Goal: Task Accomplishment & Management: Use online tool/utility

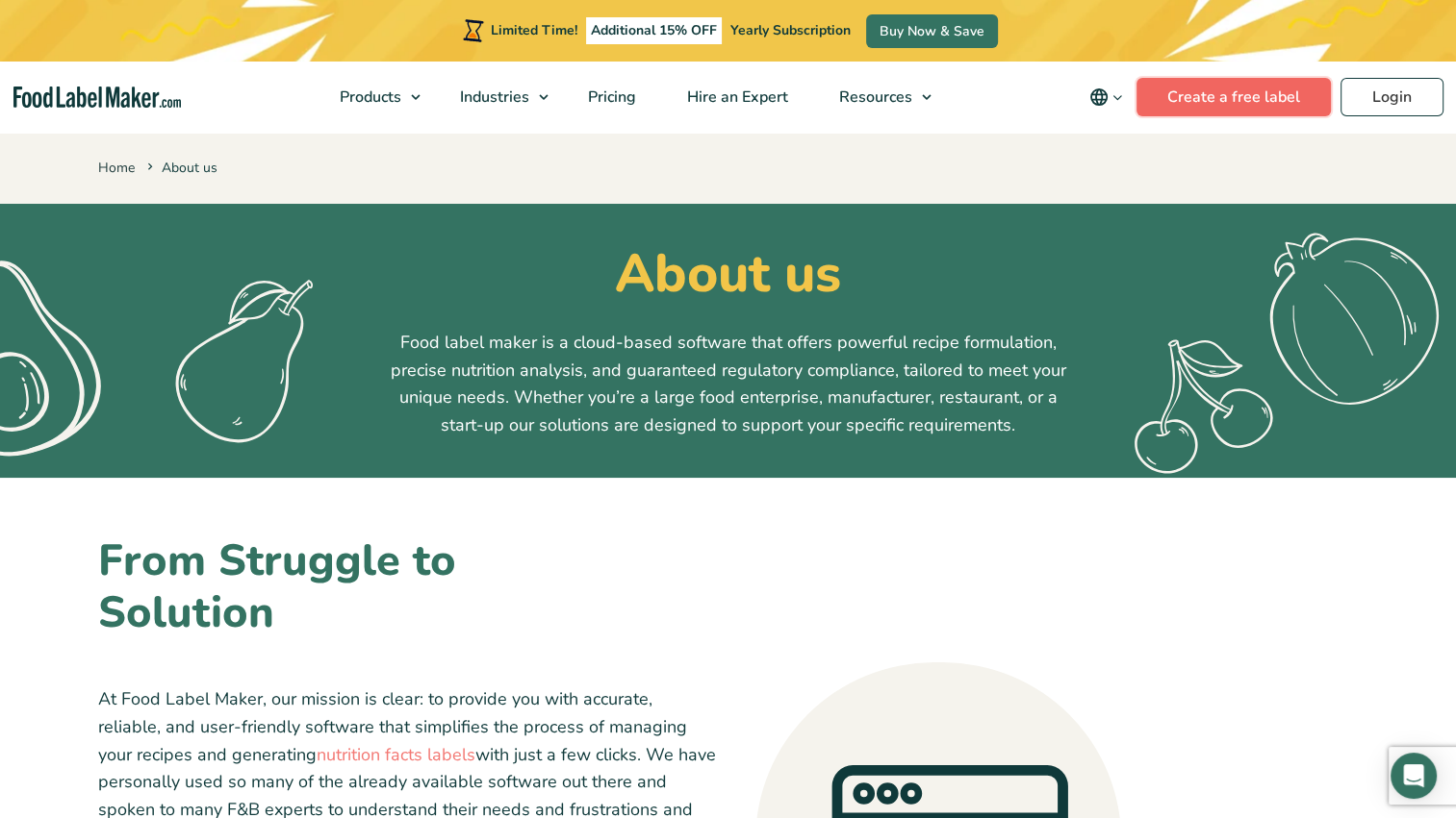
click at [1205, 92] on link "Create a free label" at bounding box center [1233, 97] width 195 height 39
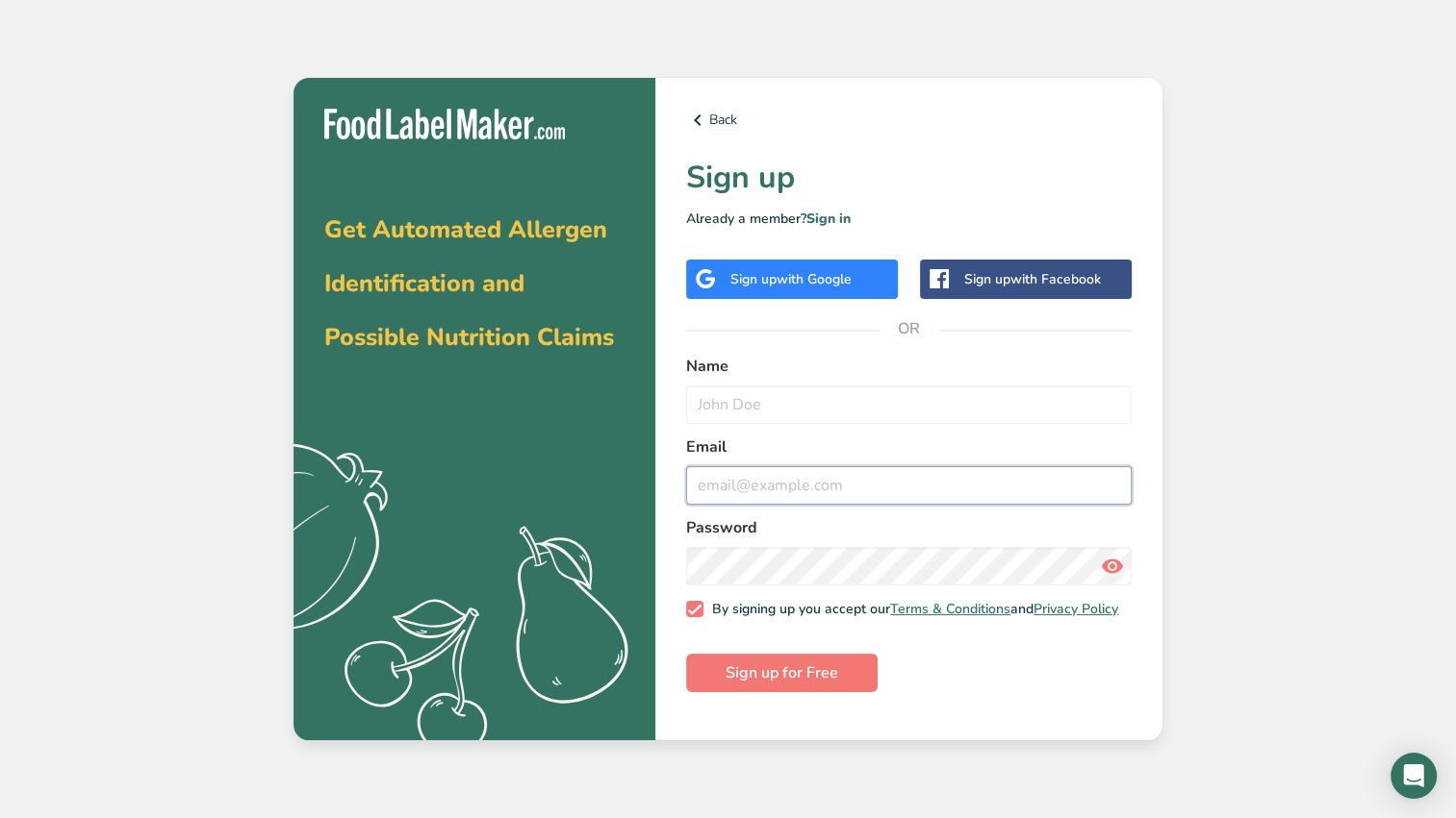
click at [783, 483] on input "email" at bounding box center [908, 485] width 446 height 39
type input "[EMAIL_ADDRESS][DOMAIN_NAME]"
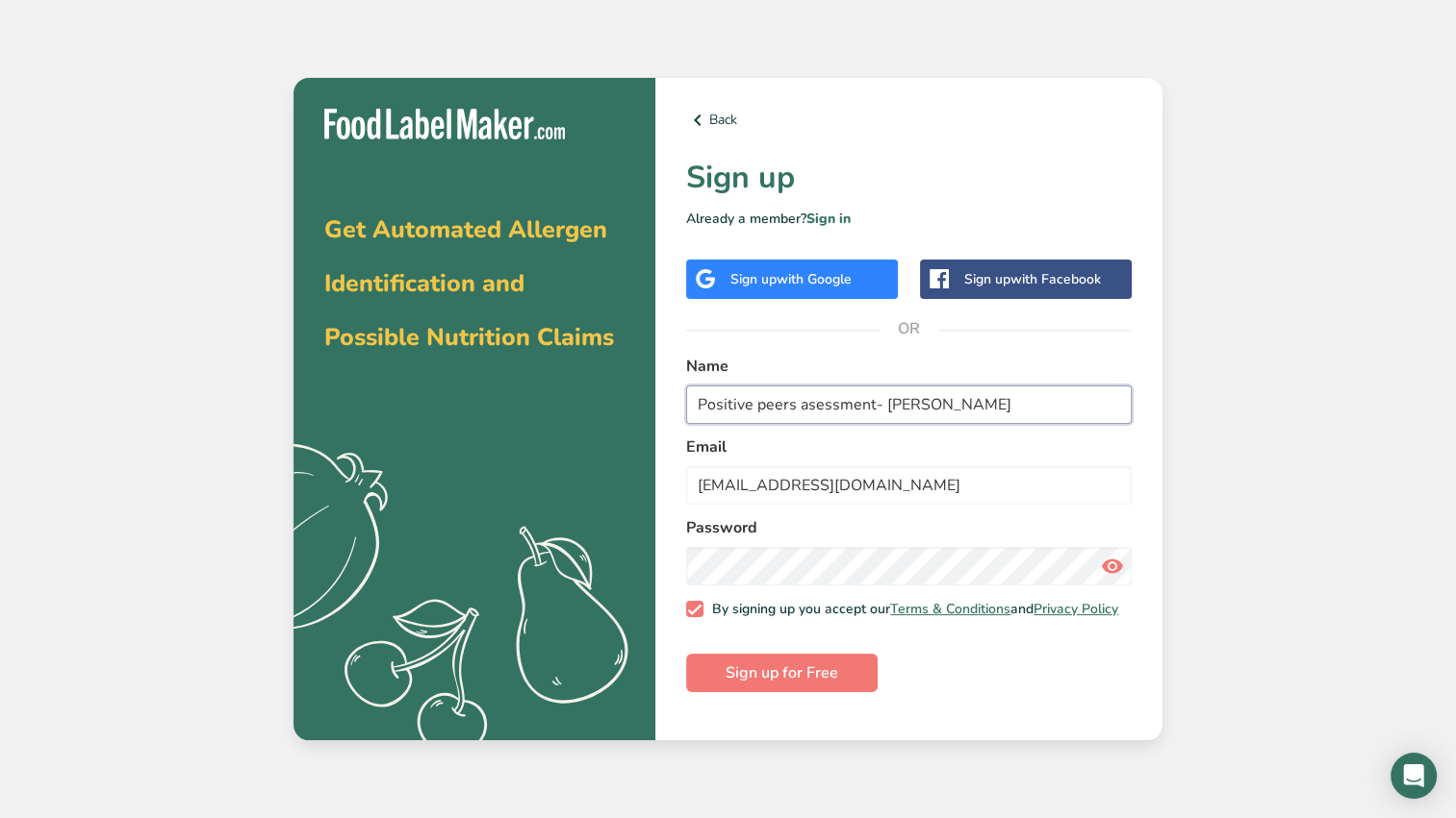
drag, startPoint x: 1000, startPoint y: 389, endPoint x: 645, endPoint y: 413, distance: 355.8
click at [645, 413] on section "Get Automated Allergen Identification and Possible Nutrition Claims .a{fill:#f5…" at bounding box center [728, 410] width 869 height 664
type input "[GEOGRAPHIC_DATA]"
click at [645, 413] on div "Get Automated Allergen Identification and Possible Nutrition Claims .a{fill:#f5…" at bounding box center [474, 410] width 362 height 664
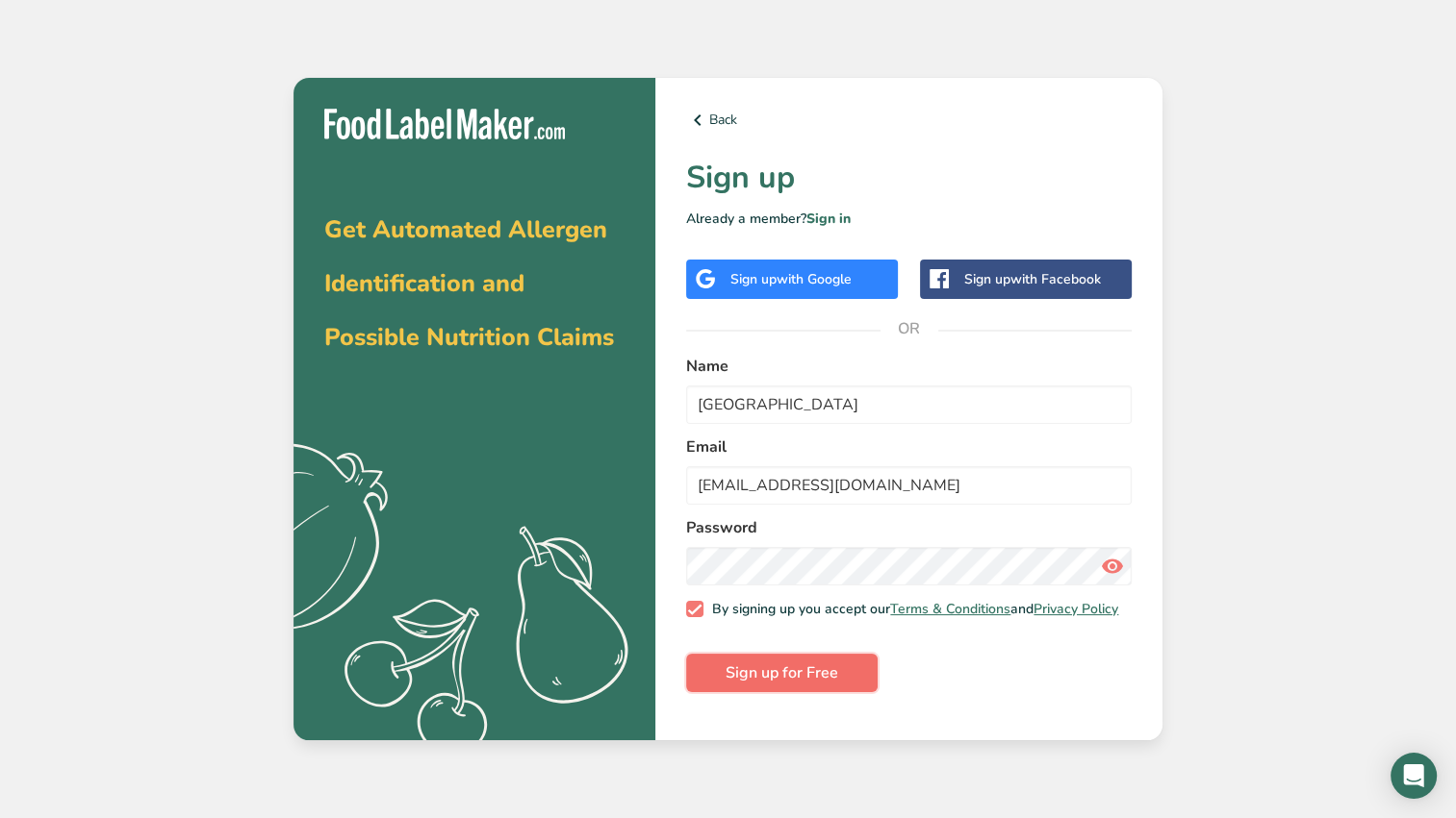
click at [801, 685] on span "Sign up for Free" at bounding box center [782, 673] width 113 height 23
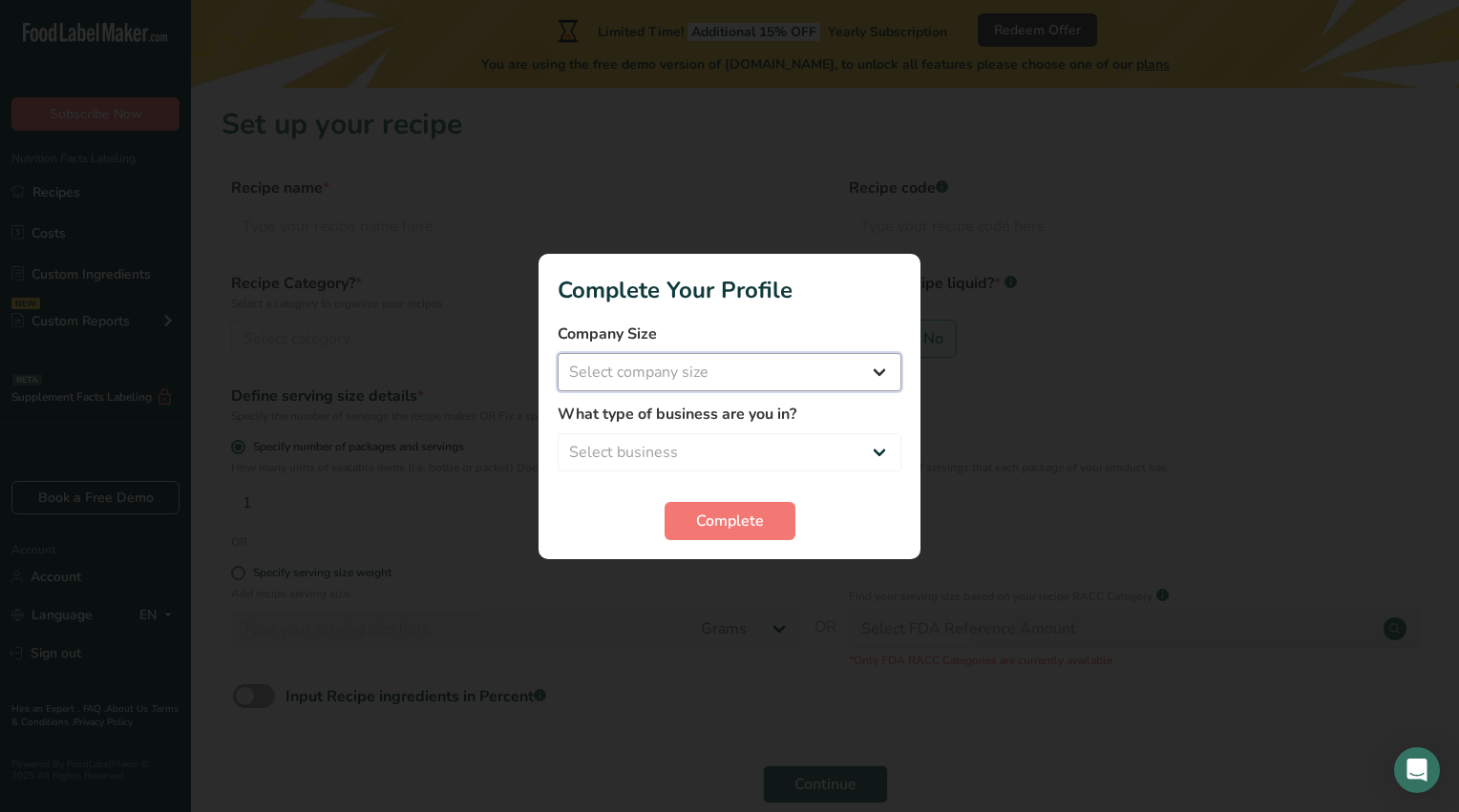
click at [712, 380] on select "Select company size Fewer than 10 Employees 10 to 50 Employees 51 to 500 Employ…" at bounding box center [729, 372] width 343 height 38
select select "4"
click at [557, 353] on select "Select company size Fewer than 10 Employees 10 to 50 Employees 51 to 500 Employ…" at bounding box center [729, 372] width 343 height 38
click at [655, 476] on form "Company Size Fewer than 10 Employees 10 to 50 Employees 51 to 500 Employees Ove…" at bounding box center [729, 431] width 343 height 218
click at [642, 456] on select "Select business Packaged Food Manufacturer Restaurant & Cafe Bakery Meal Plans …" at bounding box center [729, 452] width 343 height 38
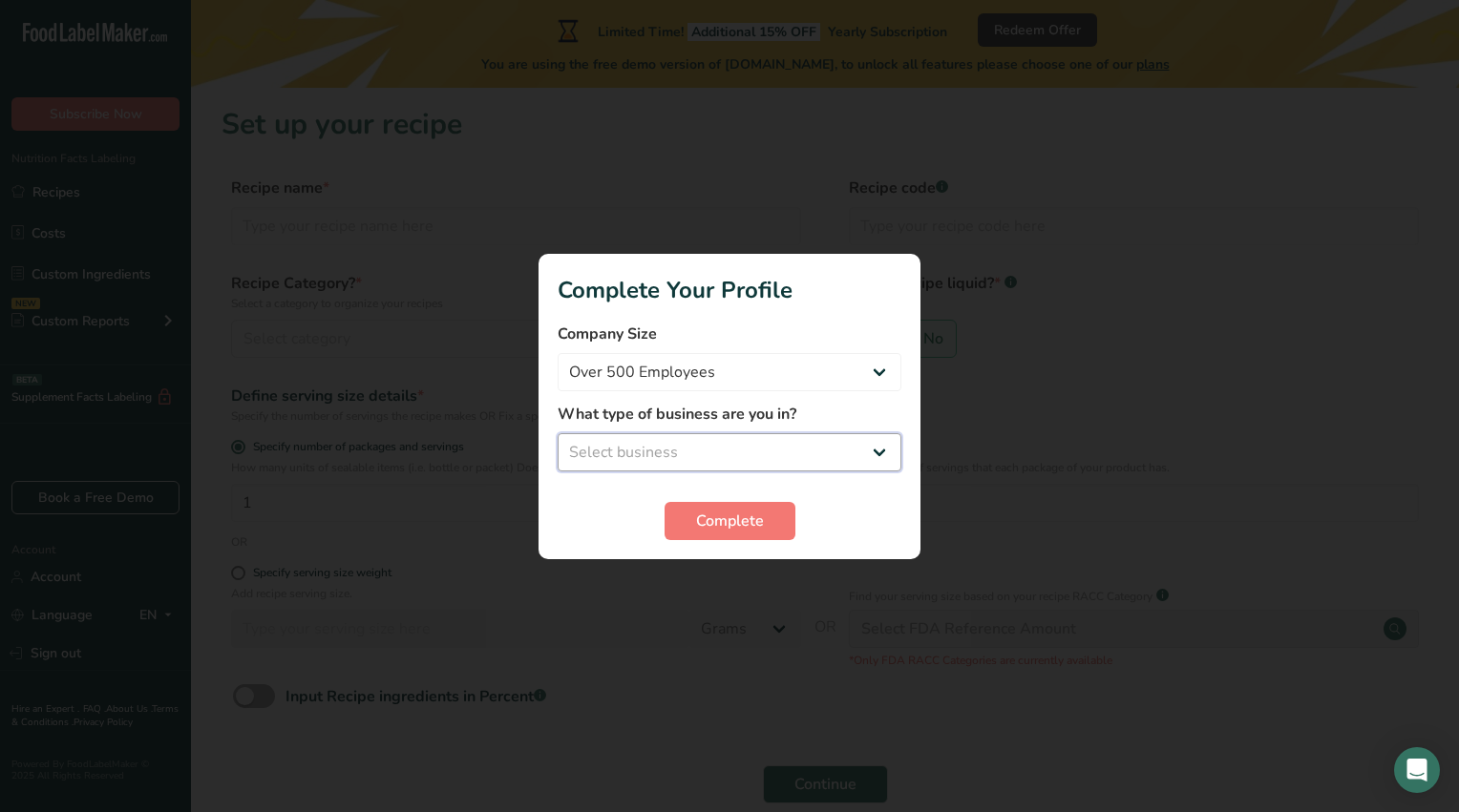
select select "3"
click at [557, 433] on select "Select business Packaged Food Manufacturer Restaurant & Cafe Bakery Meal Plans …" at bounding box center [729, 452] width 343 height 38
click at [677, 376] on select "Fewer than 10 Employees 10 to 50 Employees 51 to 500 Employees Over 500 Employe…" at bounding box center [729, 372] width 343 height 38
click at [703, 524] on span "Complete" at bounding box center [730, 521] width 68 height 23
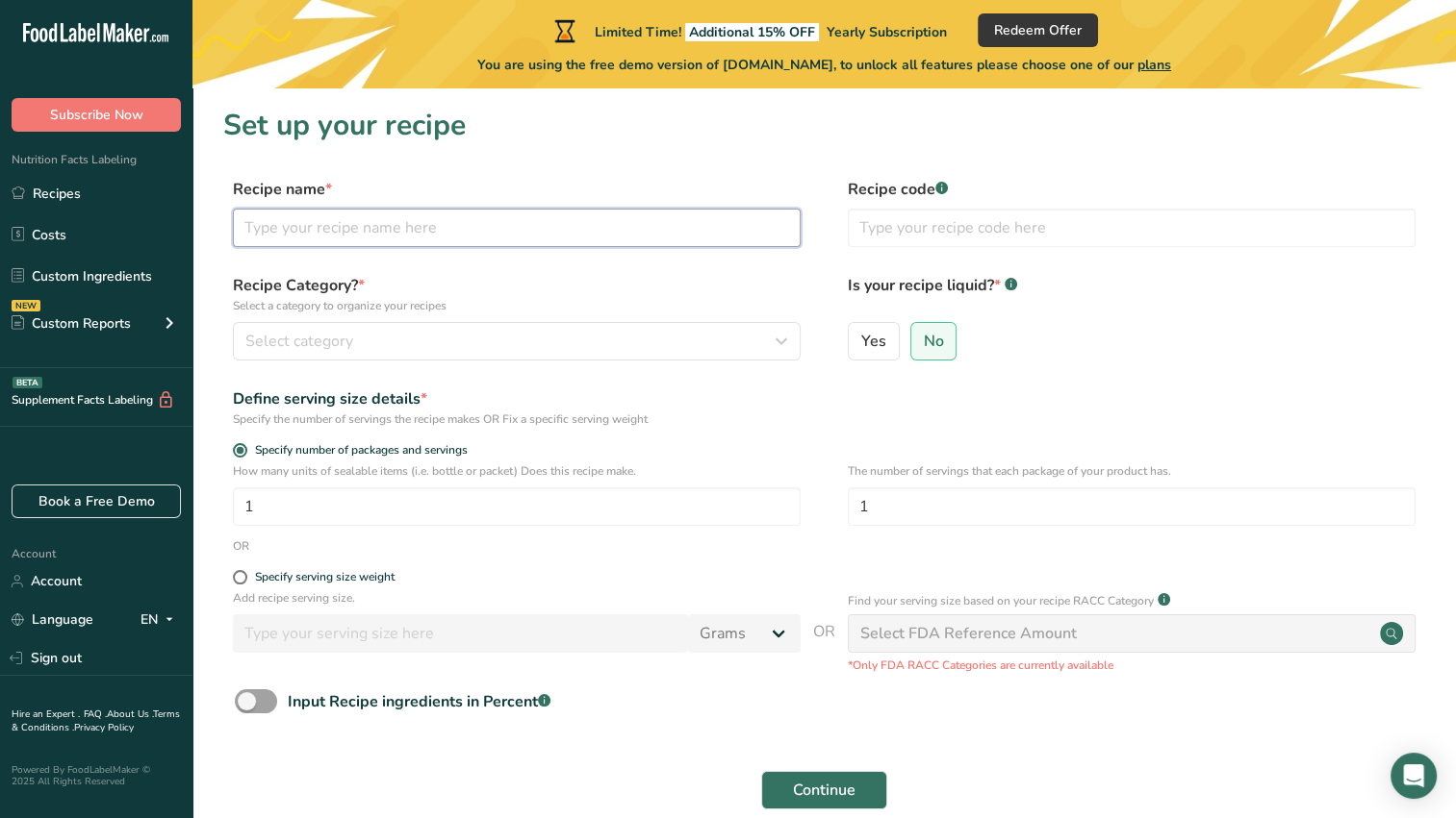
click at [348, 232] on input "text" at bounding box center [517, 227] width 567 height 39
type input "Fried rice"
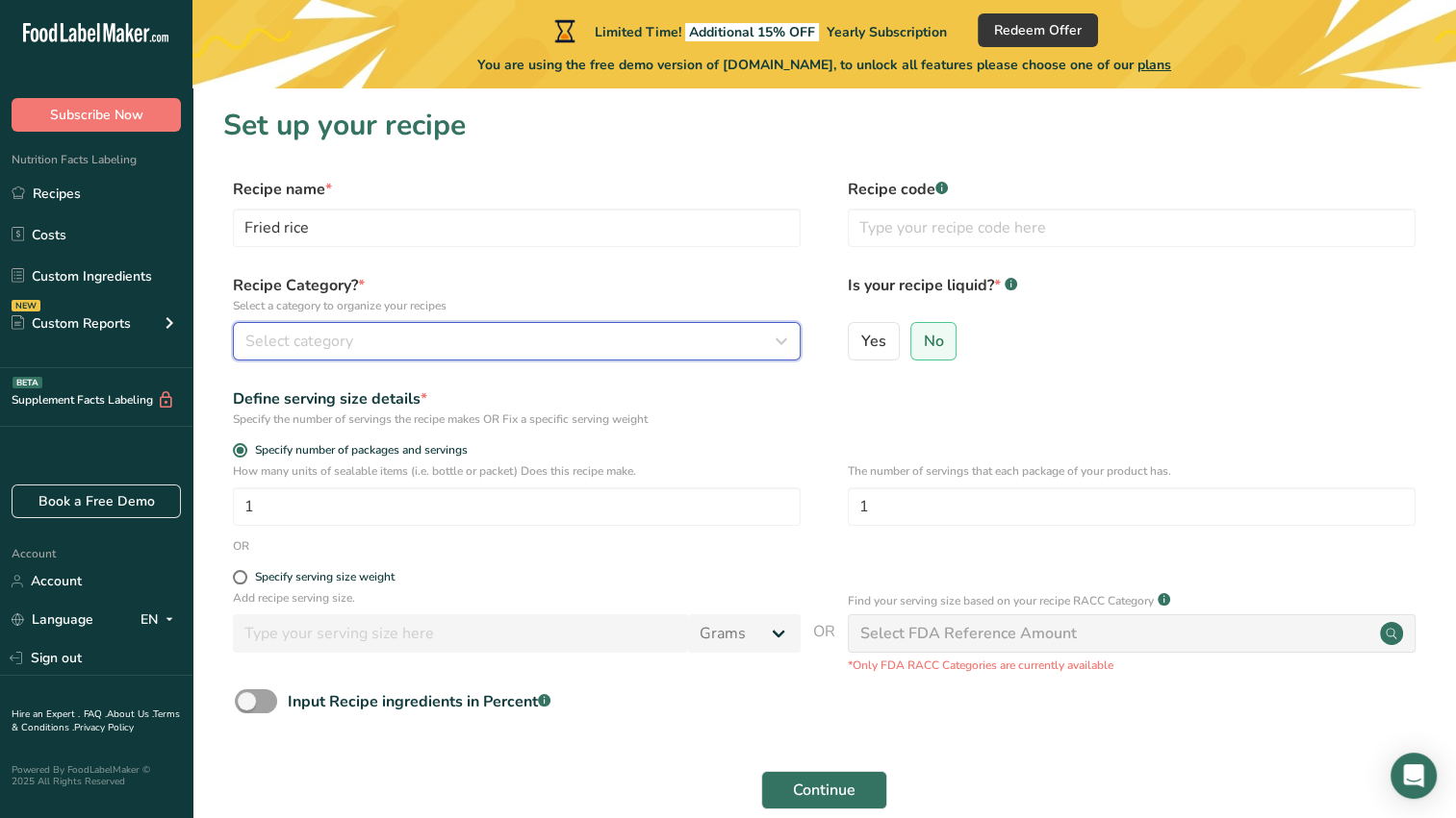
click at [310, 338] on span "Select category" at bounding box center [299, 341] width 108 height 23
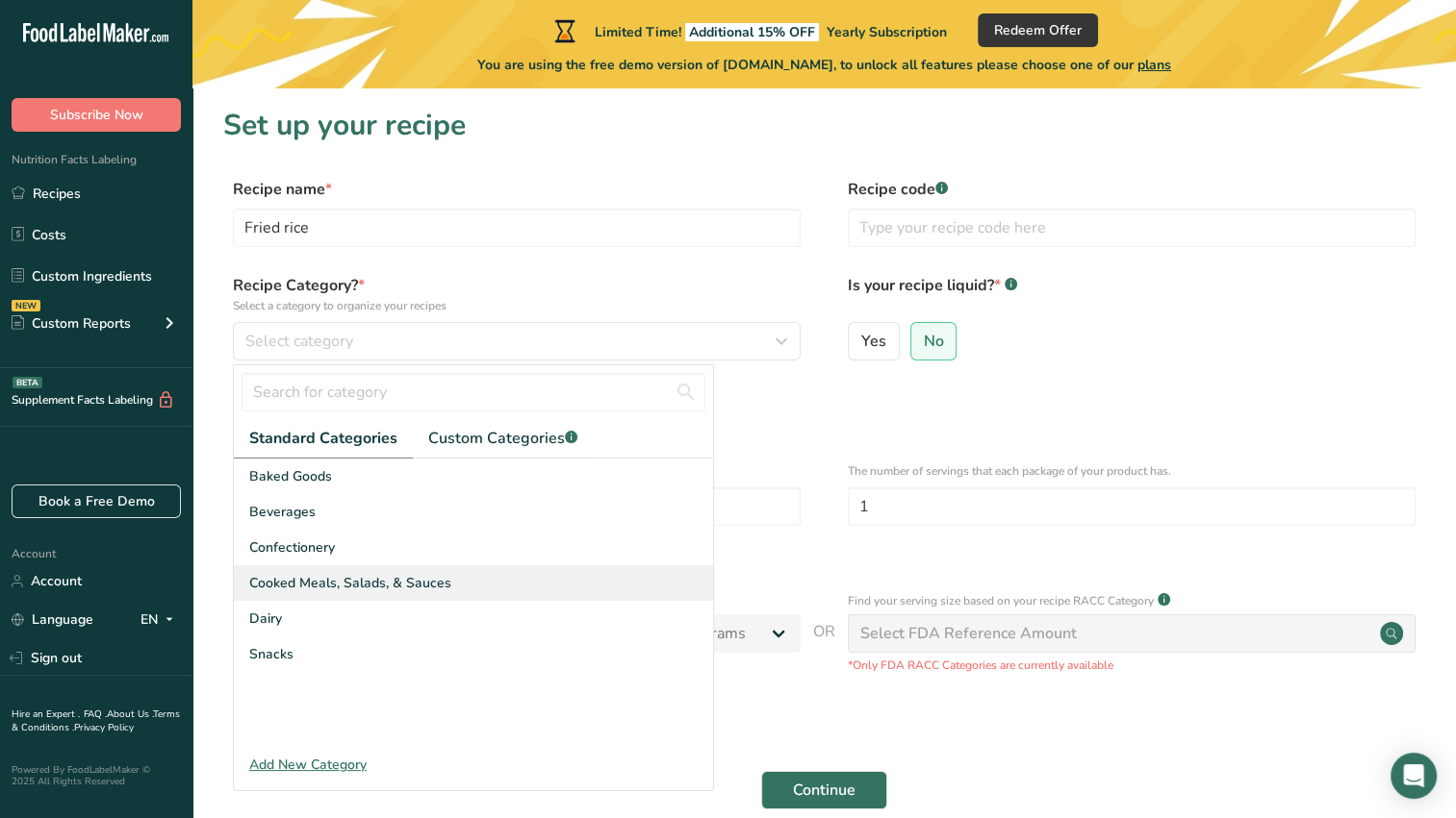
click at [285, 593] on div "Cooked Meals, Salads, & Sauces" at bounding box center [473, 583] width 479 height 36
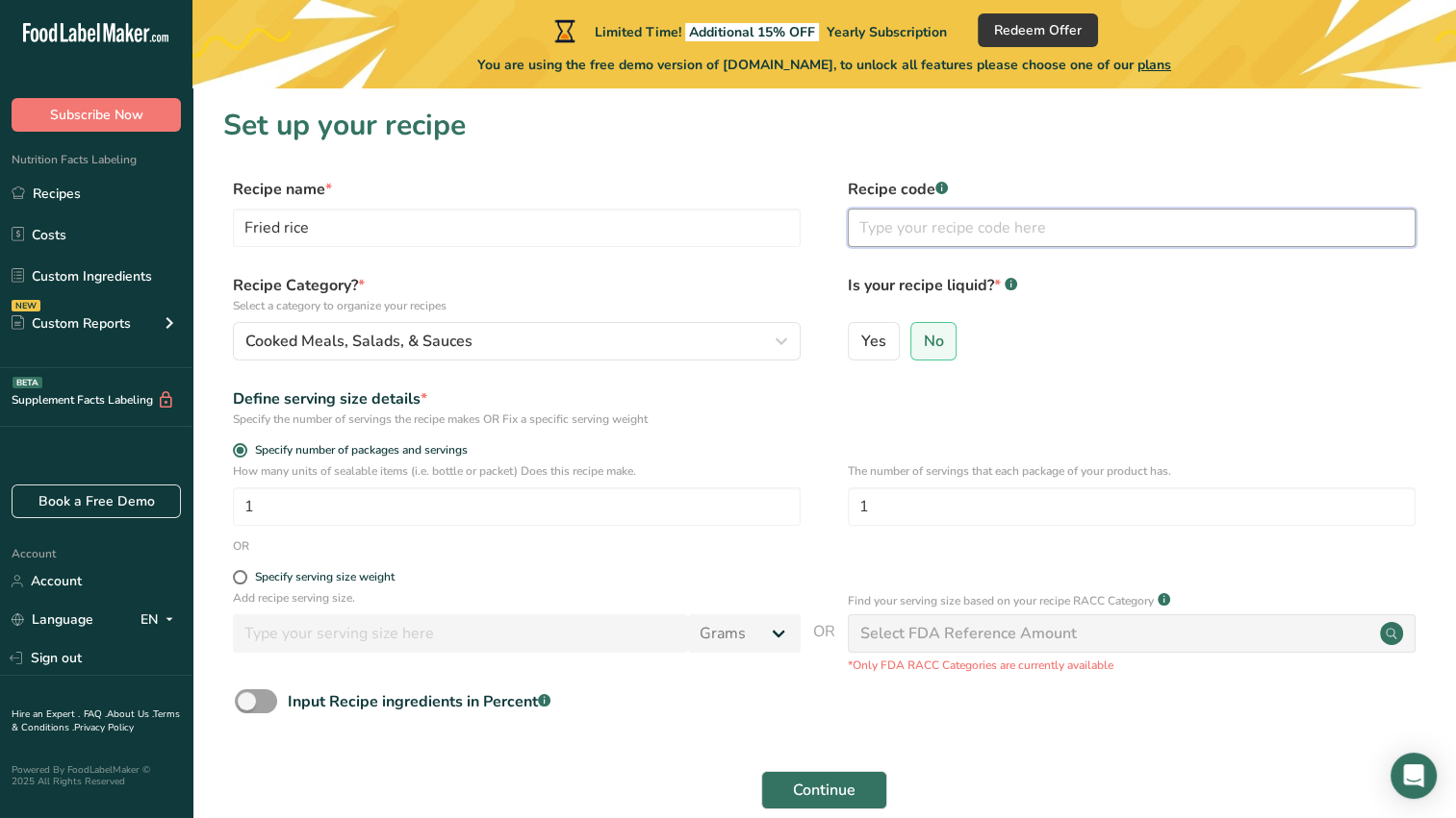
click at [930, 245] on input "text" at bounding box center [1131, 227] width 567 height 39
type input "n"
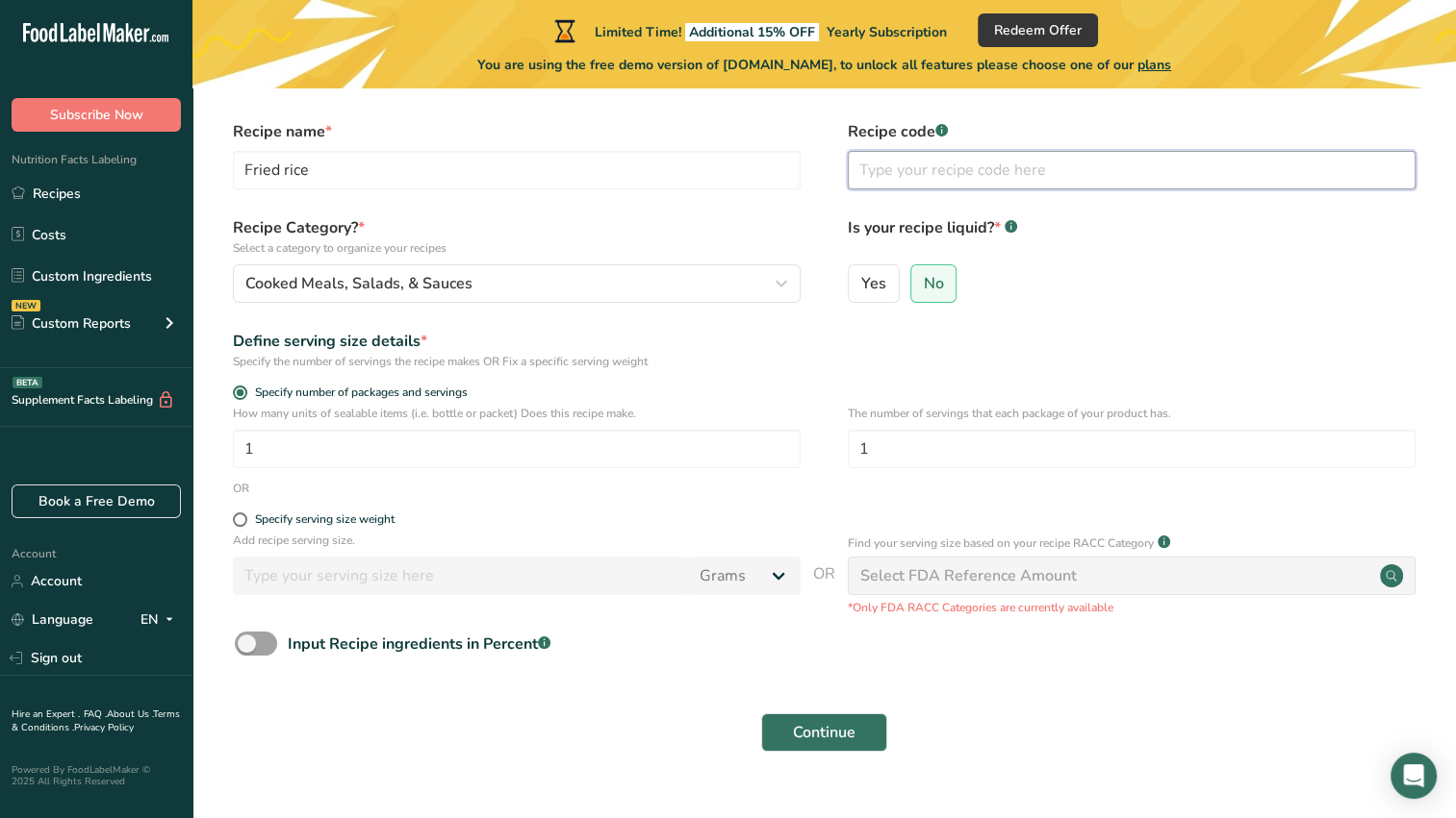
scroll to position [54, 0]
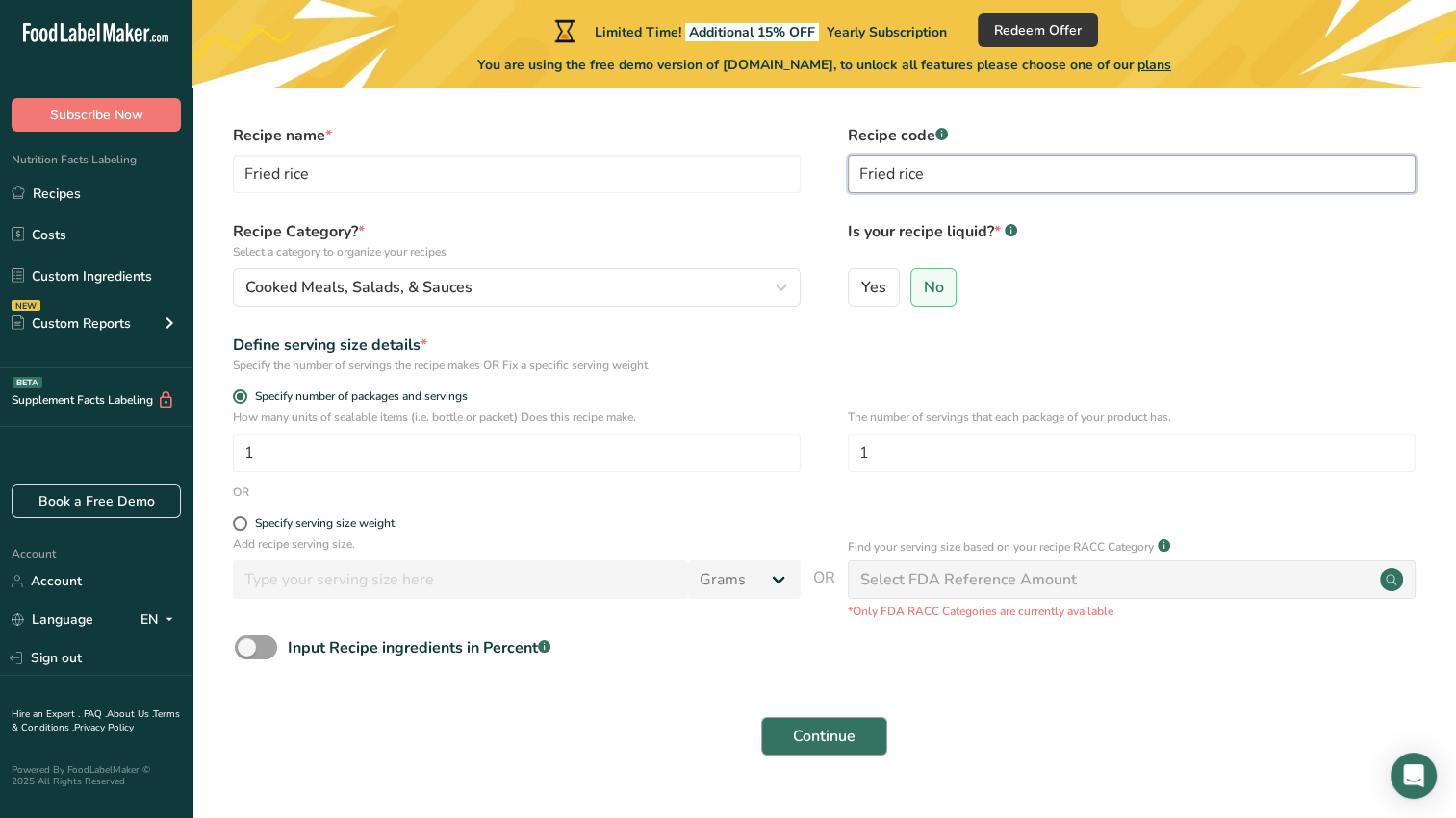
type input "Fried rice"
click at [858, 723] on button "Continue" at bounding box center [823, 736] width 126 height 39
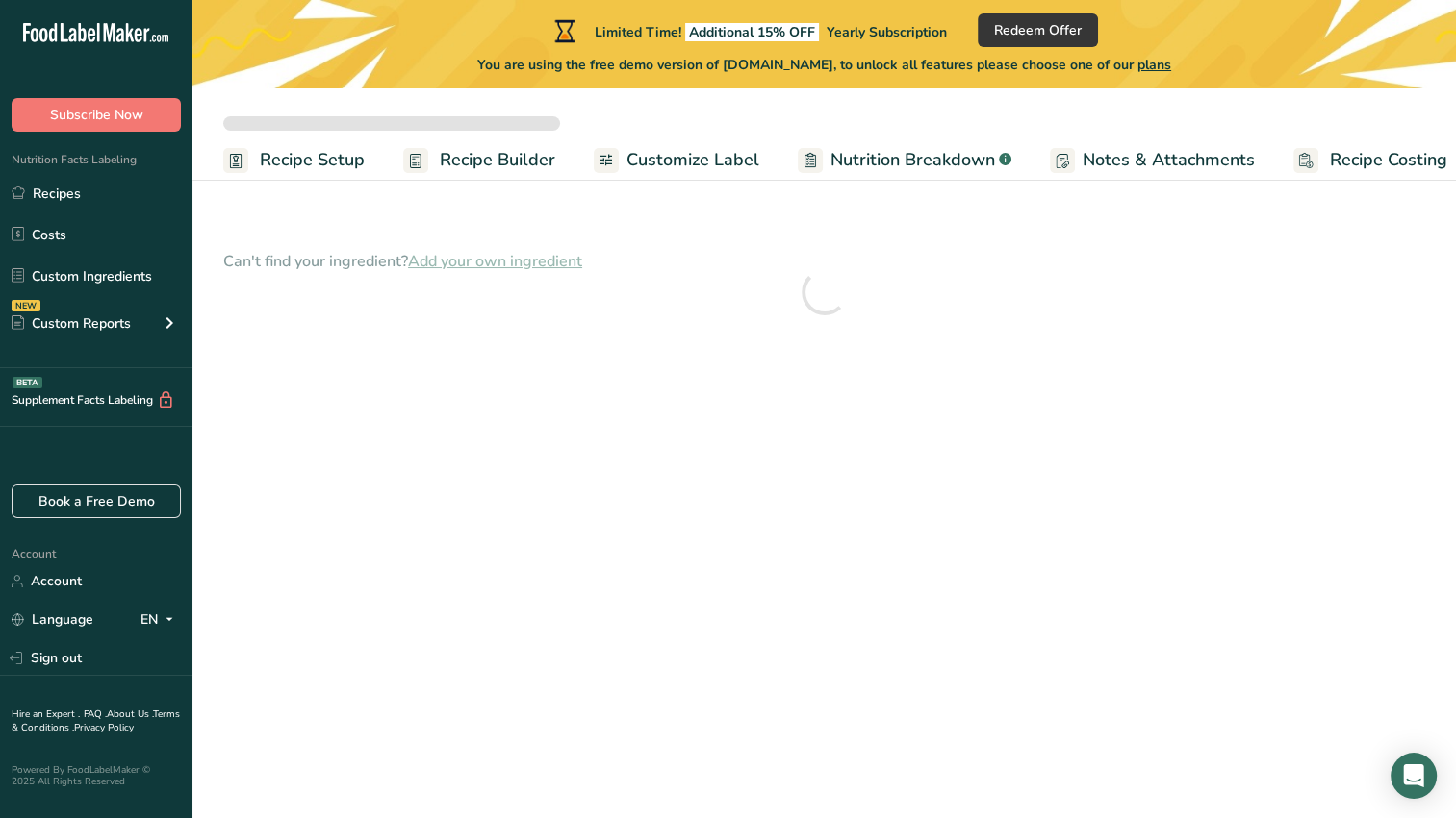
click at [446, 573] on main "Limited Time! Additional 15% OFF Yearly Subscription Redeem Offer You are using…" at bounding box center [728, 409] width 1456 height 818
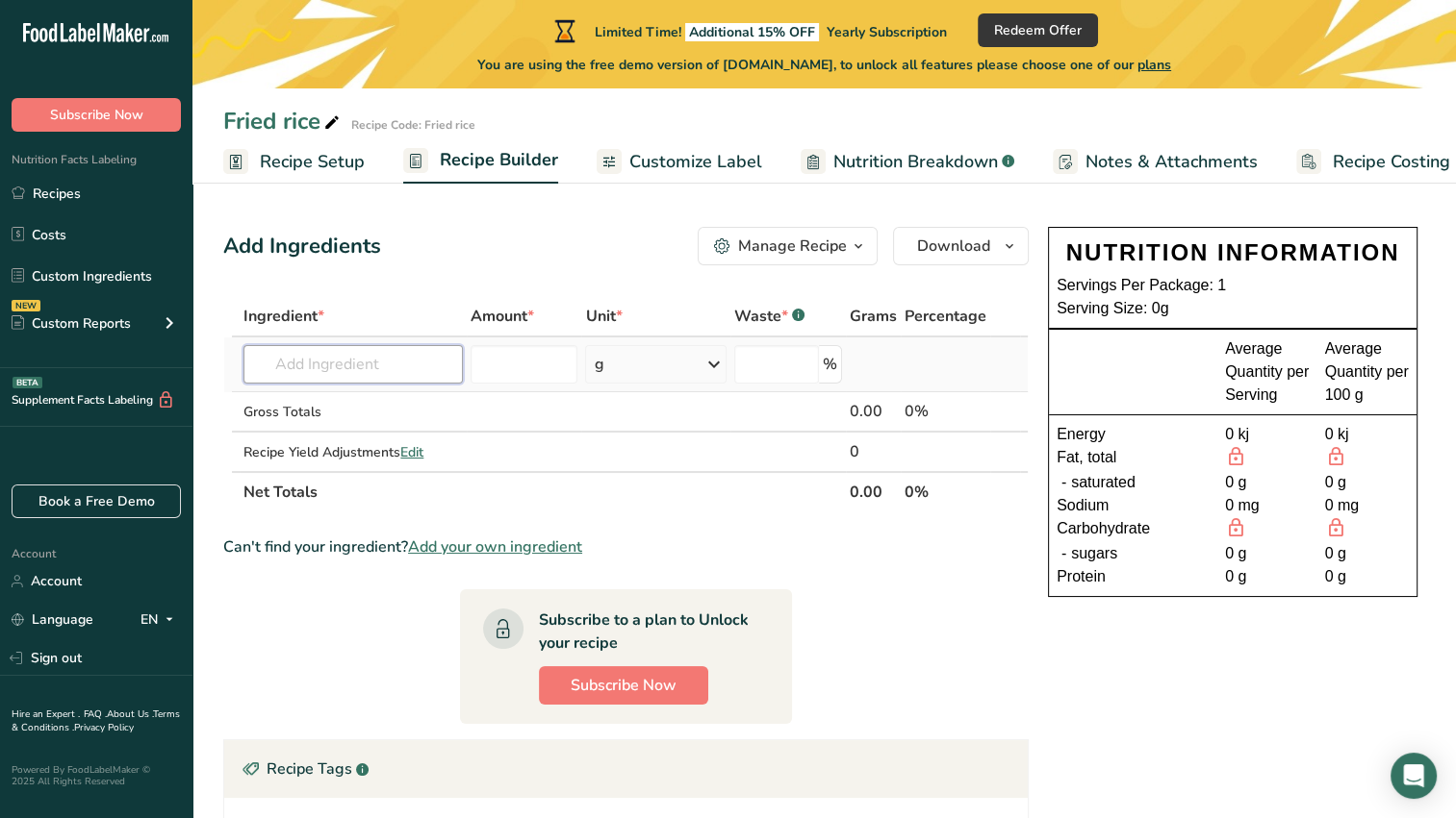
click at [350, 367] on input "text" at bounding box center [353, 364] width 219 height 39
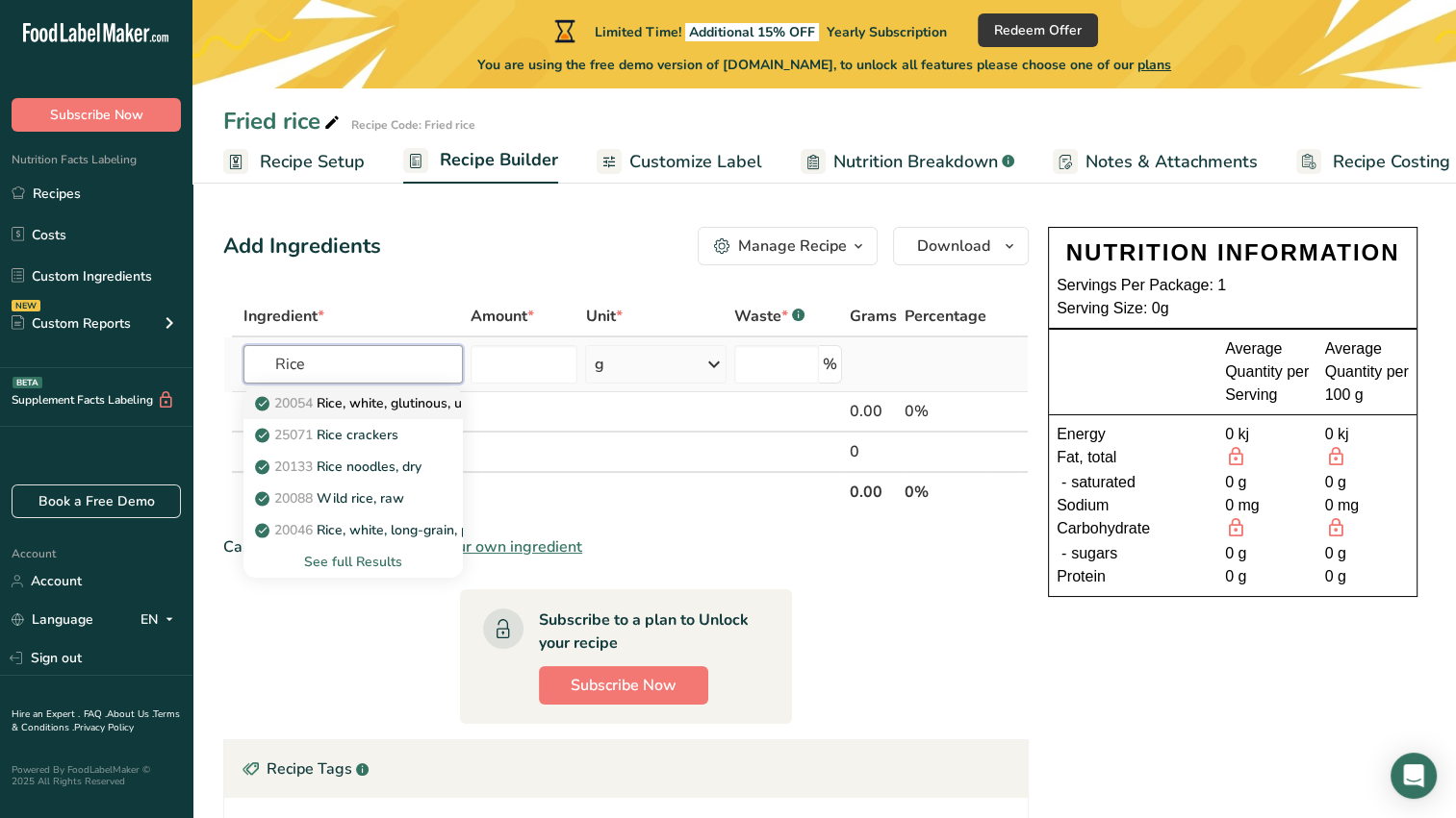
type input "Rice"
click at [394, 411] on p "20054 Rice, white, glutinous, unenriched, uncooked" at bounding box center [424, 403] width 330 height 20
type input "Rice, white, glutinous, unenriched, uncooked"
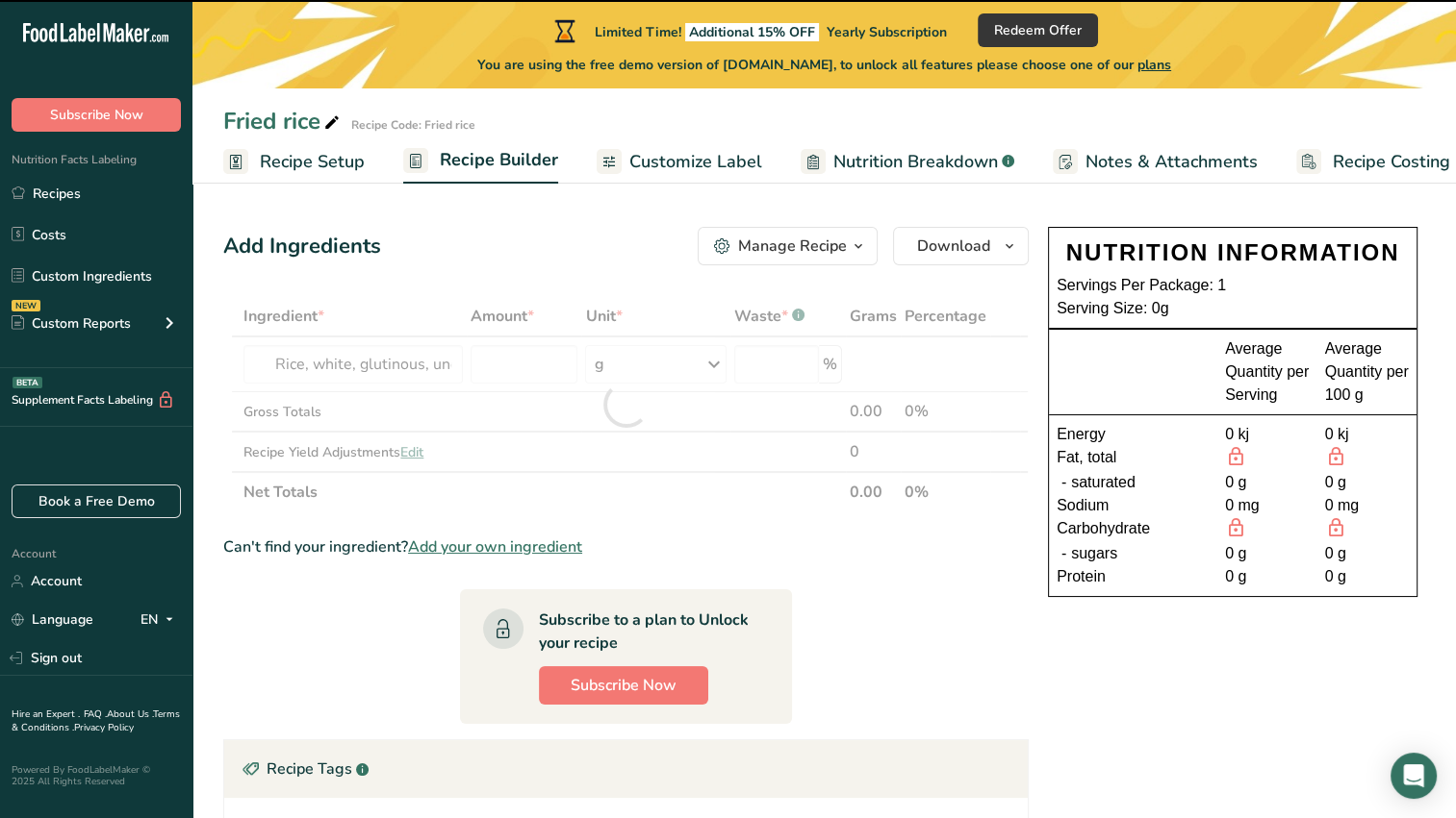
type input "0"
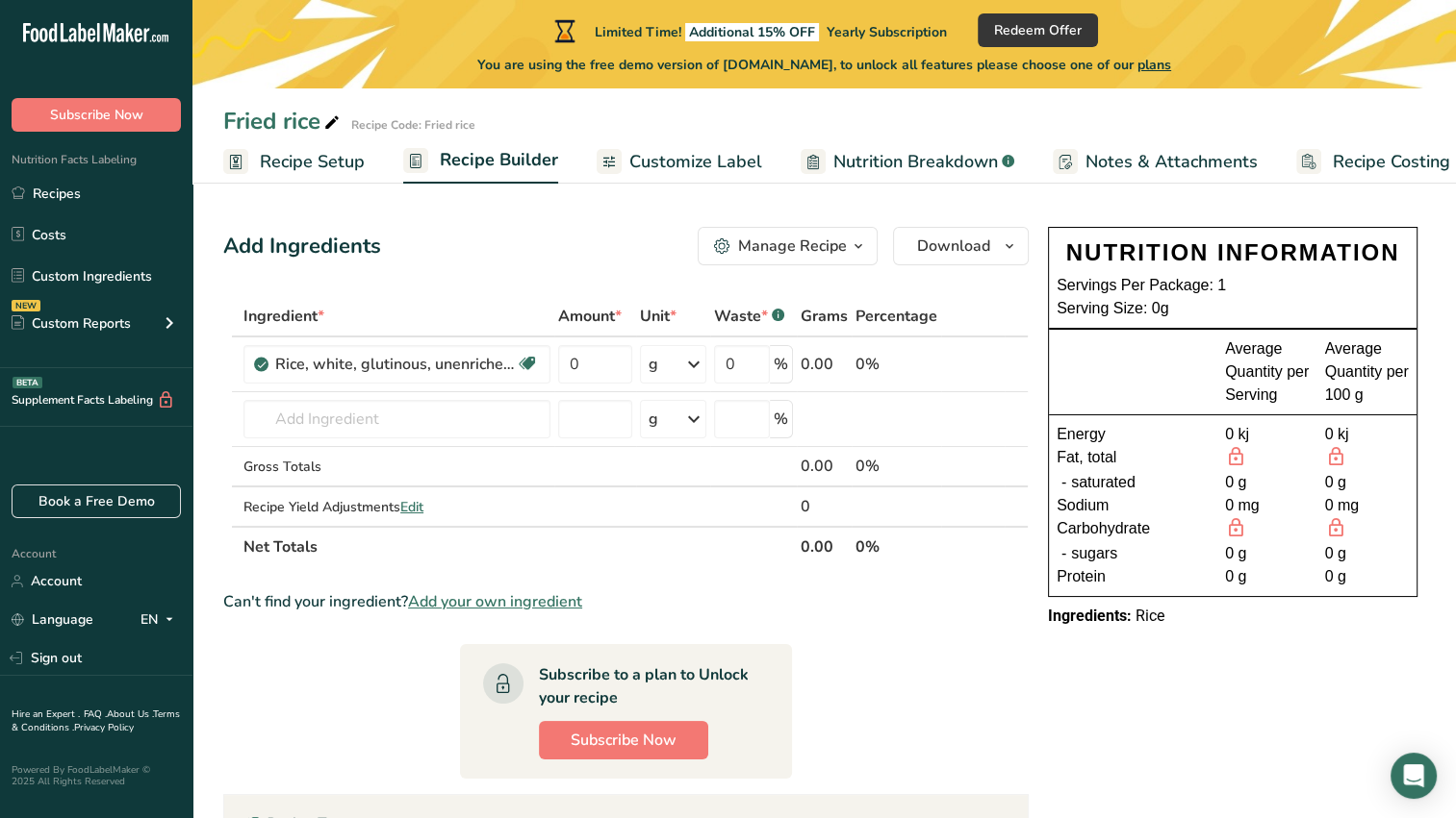
click at [317, 142] on link "Recipe Setup" at bounding box center [294, 162] width 141 height 43
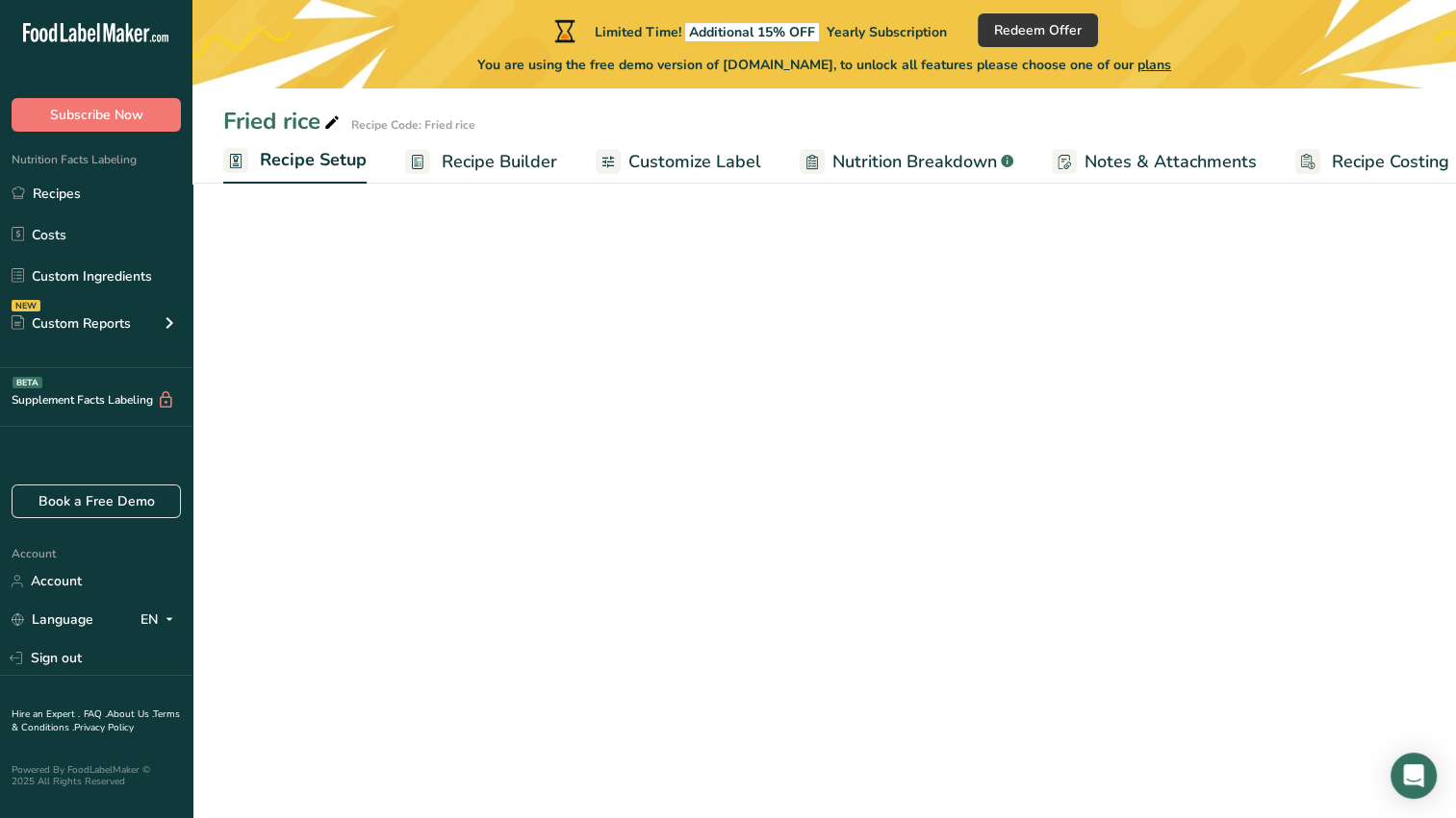
scroll to position [0, 7]
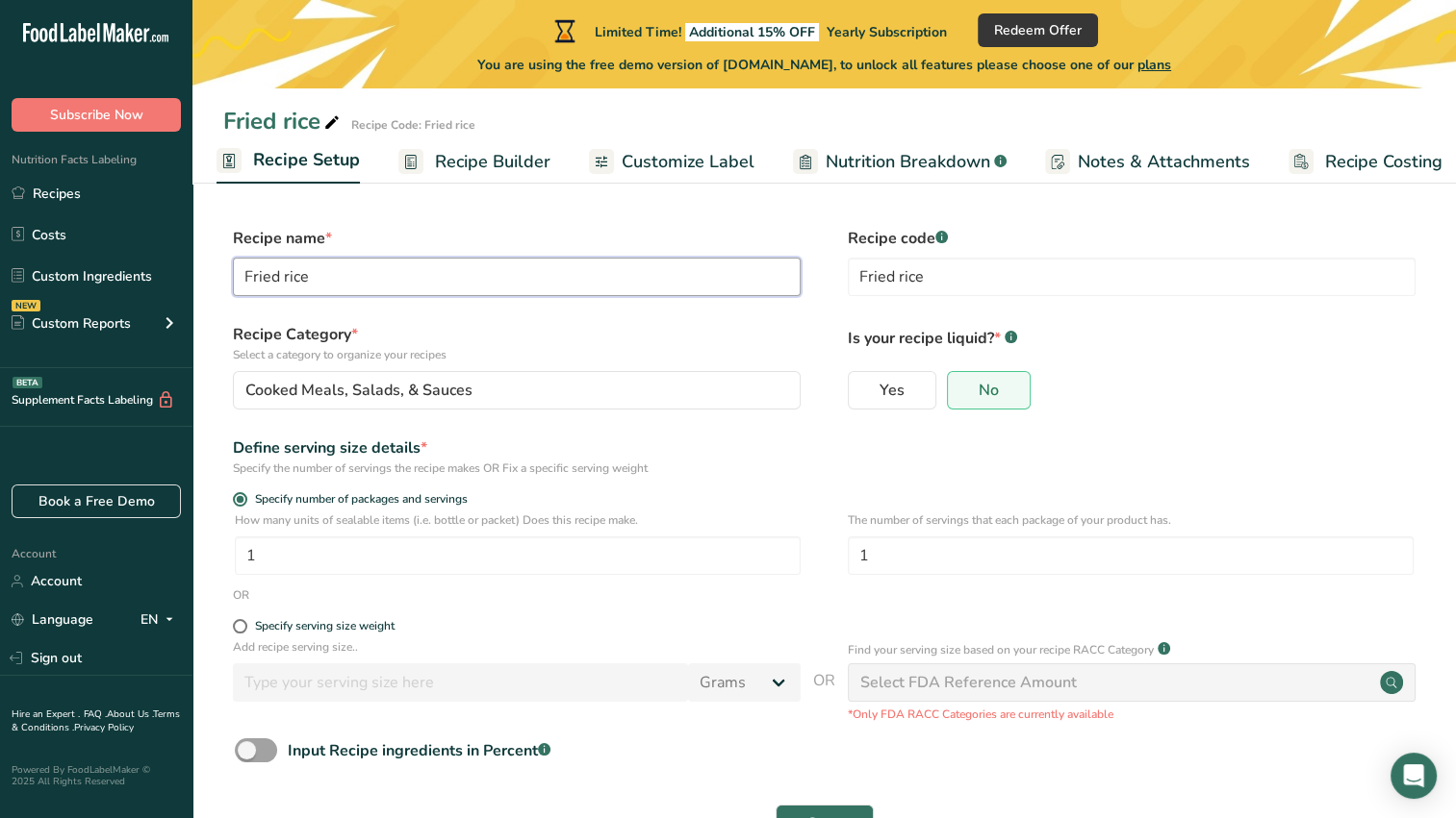
drag, startPoint x: 329, startPoint y: 273, endPoint x: 217, endPoint y: 270, distance: 112.0
click at [217, 270] on section "Recipe name * Fried rice Recipe code .a-a{fill:#347362;}.b-a{fill:#fff;} Fried …" at bounding box center [824, 537] width 1263 height 697
type input "Rice paper roles"
click at [775, 805] on button "Save" at bounding box center [823, 824] width 98 height 39
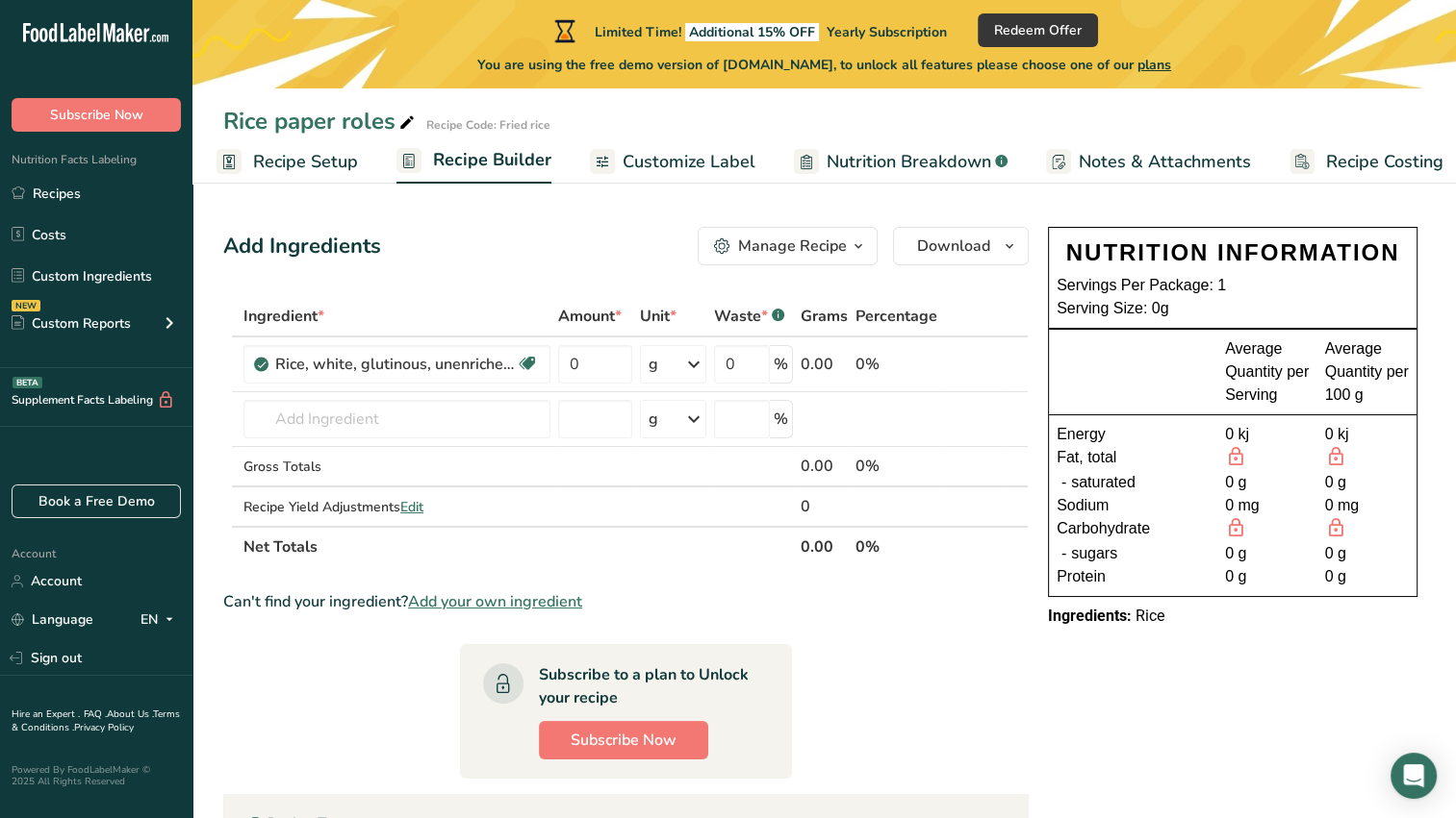
click at [297, 165] on span "Recipe Setup" at bounding box center [305, 162] width 105 height 26
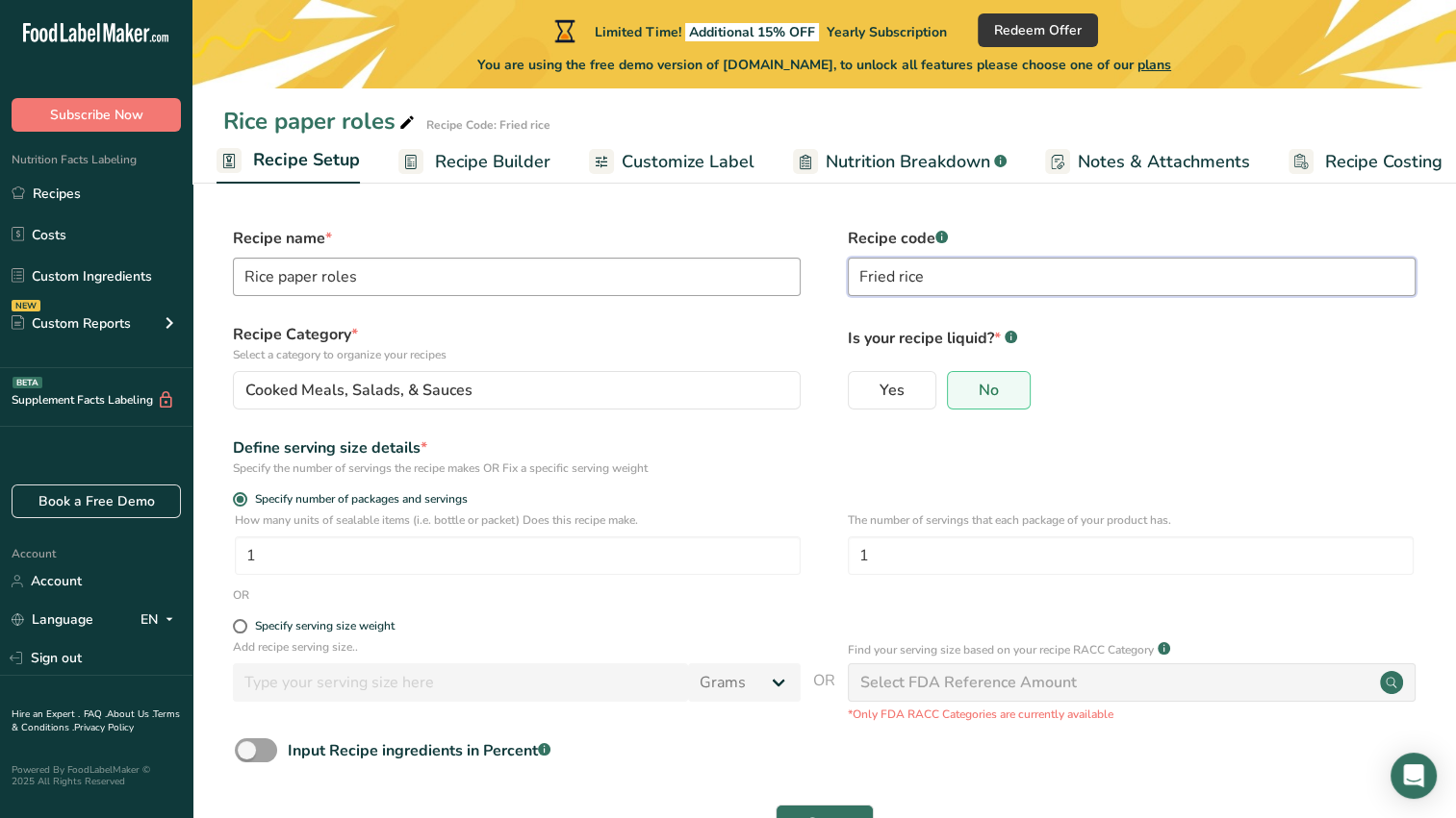
drag, startPoint x: 947, startPoint y: 271, endPoint x: 742, endPoint y: 284, distance: 205.4
click at [742, 284] on div "Recipe name * Rice paper roles Recipe code .a-a{fill:#347362;}.b-a{fill:#fff;} …" at bounding box center [824, 268] width 1202 height 81
type input "Rice paper"
click at [775, 805] on button "Save" at bounding box center [823, 824] width 98 height 39
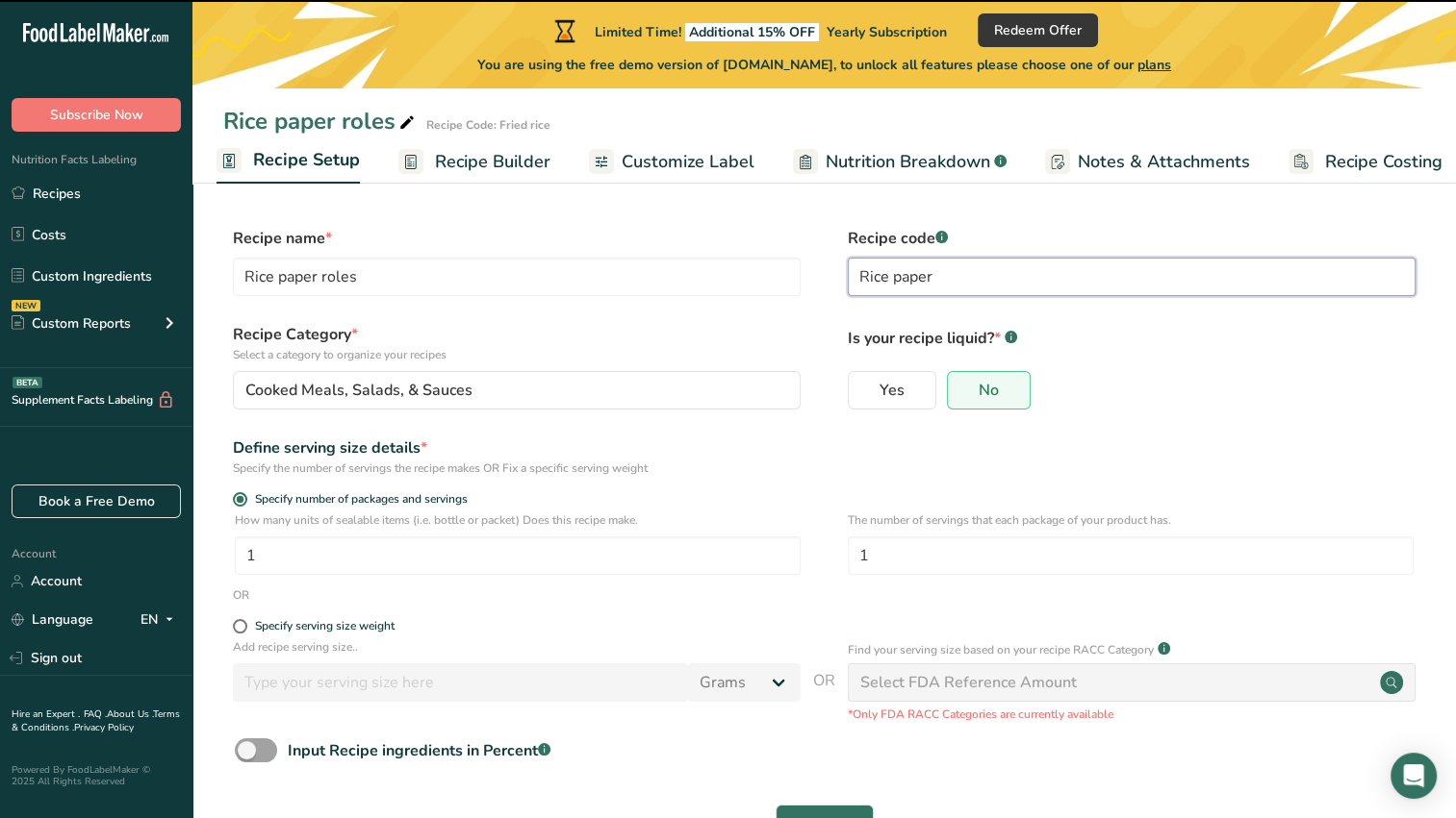
scroll to position [67, 0]
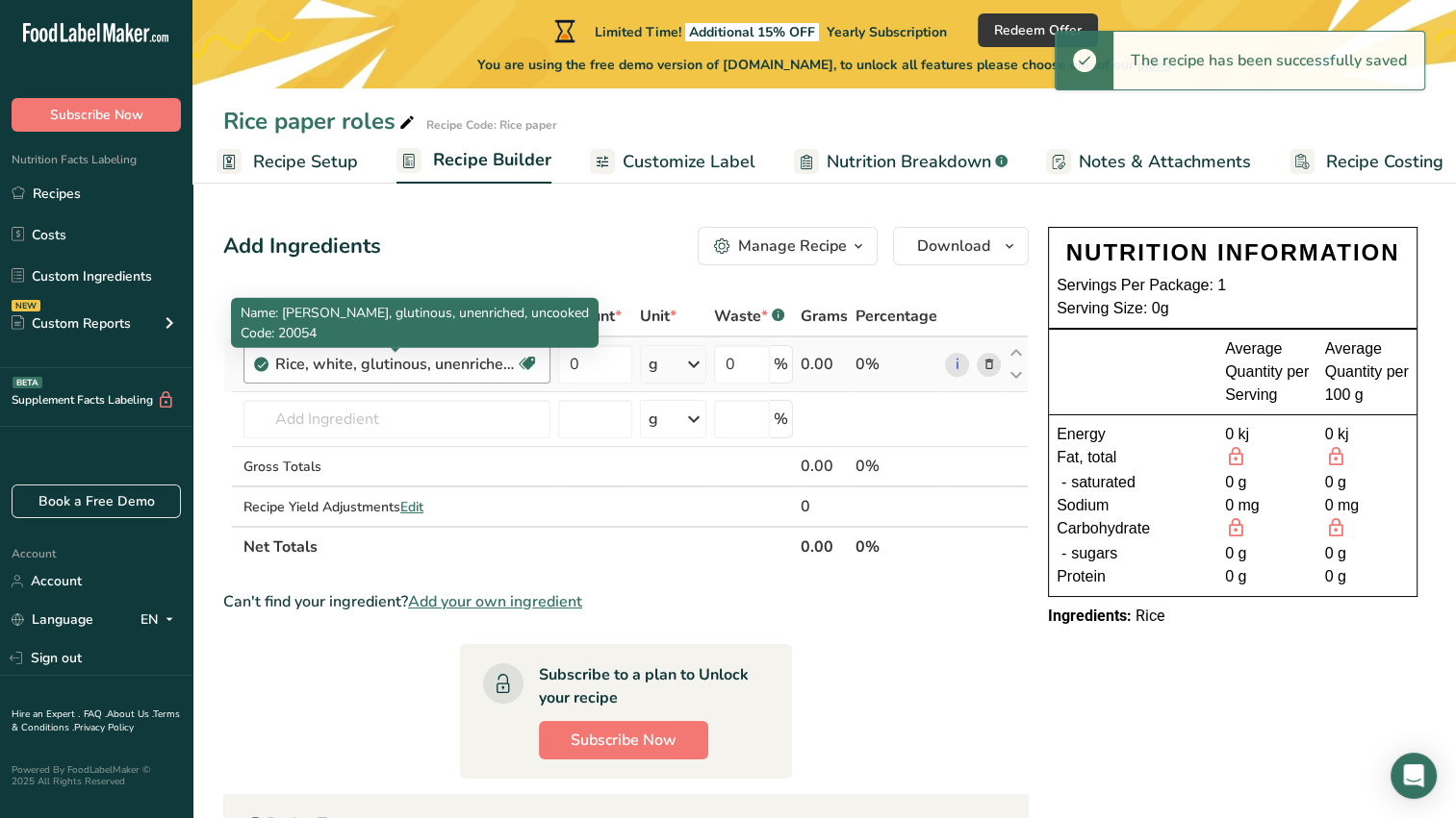
click at [490, 365] on div "Rice, white, glutinous, unenriched, uncooked" at bounding box center [394, 364] width 240 height 23
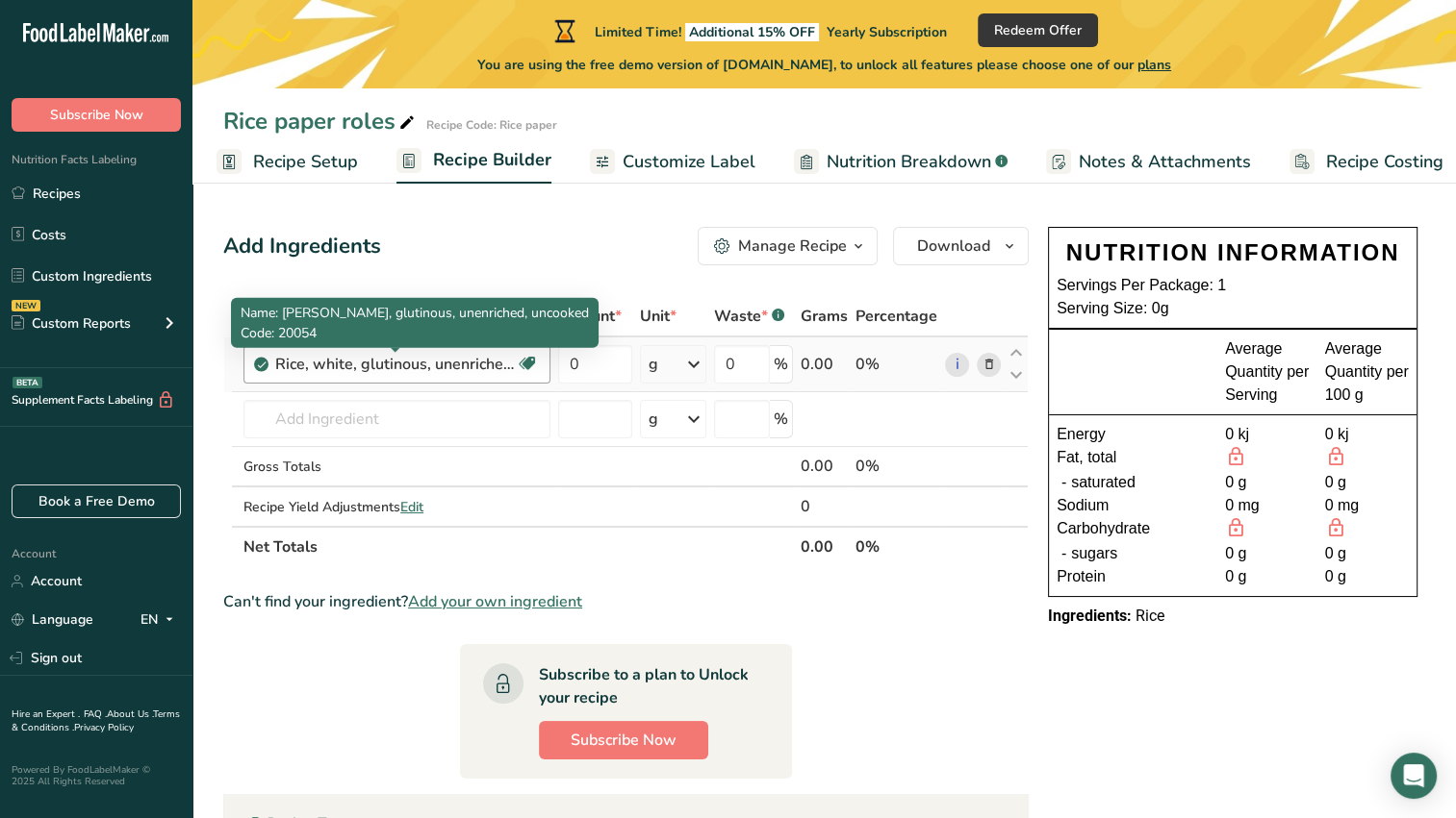
click at [311, 369] on div "Rice, white, glutinous, unenriched, uncooked" at bounding box center [394, 364] width 240 height 23
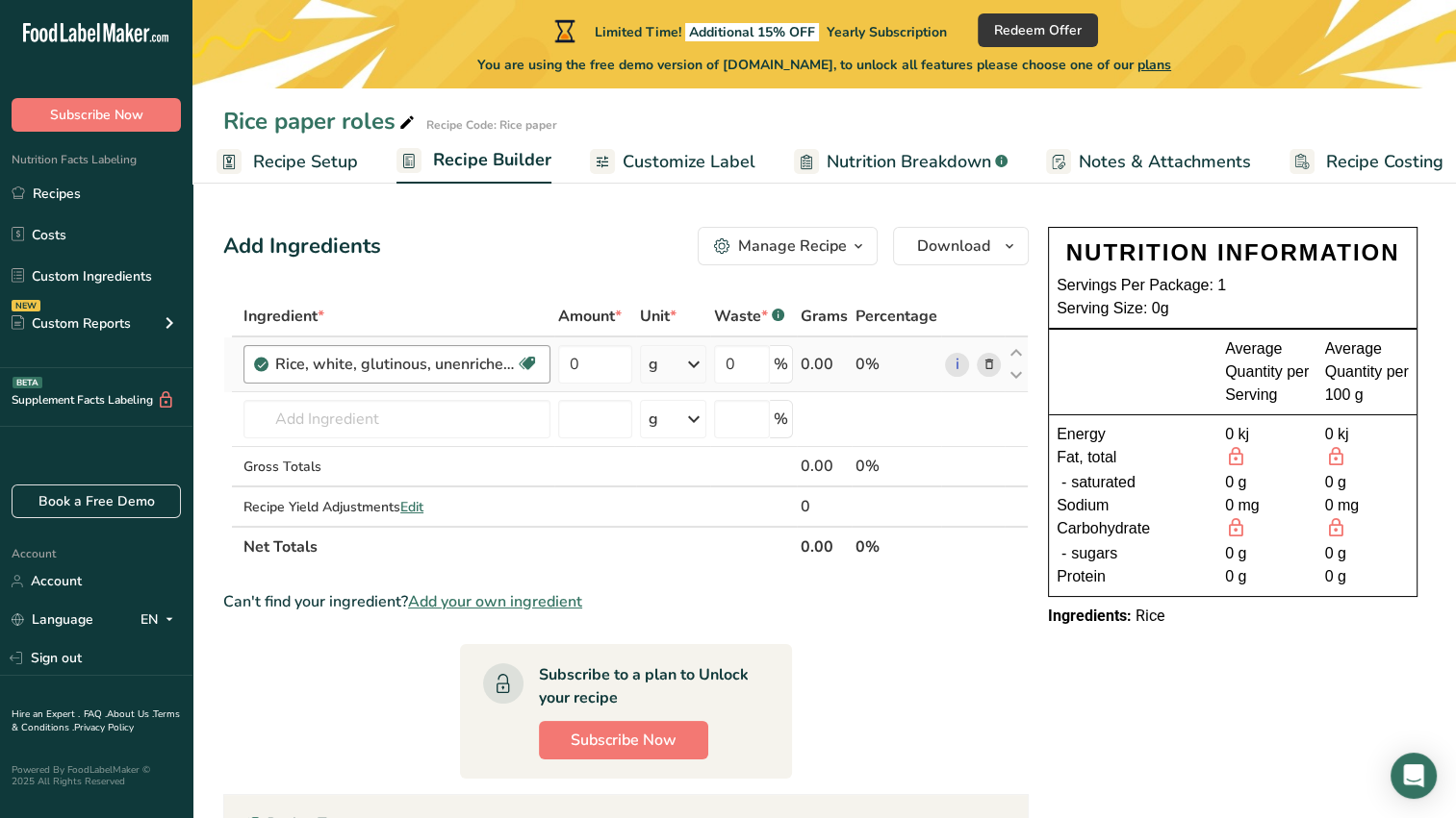
click at [250, 361] on div "Rice, white, glutinous, unenriched, uncooked Dairy free Gluten free Vegan Veget…" at bounding box center [396, 364] width 306 height 39
click at [605, 406] on input "number" at bounding box center [595, 419] width 74 height 39
click at [477, 377] on div "Rice, white, glutinous, unenriched, uncooked Dairy free Gluten free Vegan Veget…" at bounding box center [396, 364] width 306 height 39
drag, startPoint x: 477, startPoint y: 377, endPoint x: 493, endPoint y: 370, distance: 17.5
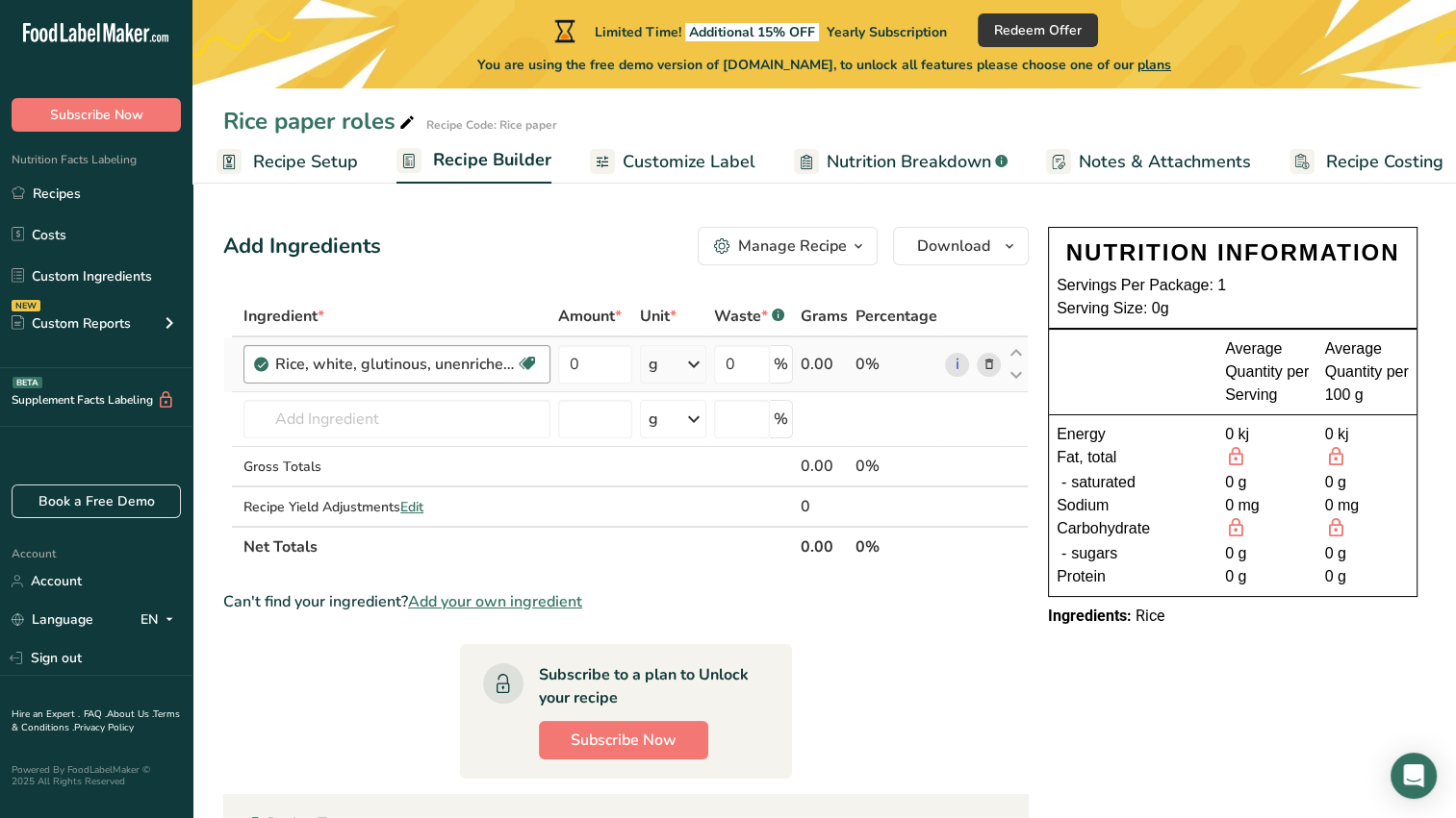
click at [493, 370] on div "Rice, white, glutinous, unenriched, uncooked" at bounding box center [394, 364] width 240 height 23
click at [516, 363] on div at bounding box center [527, 364] width 23 height 25
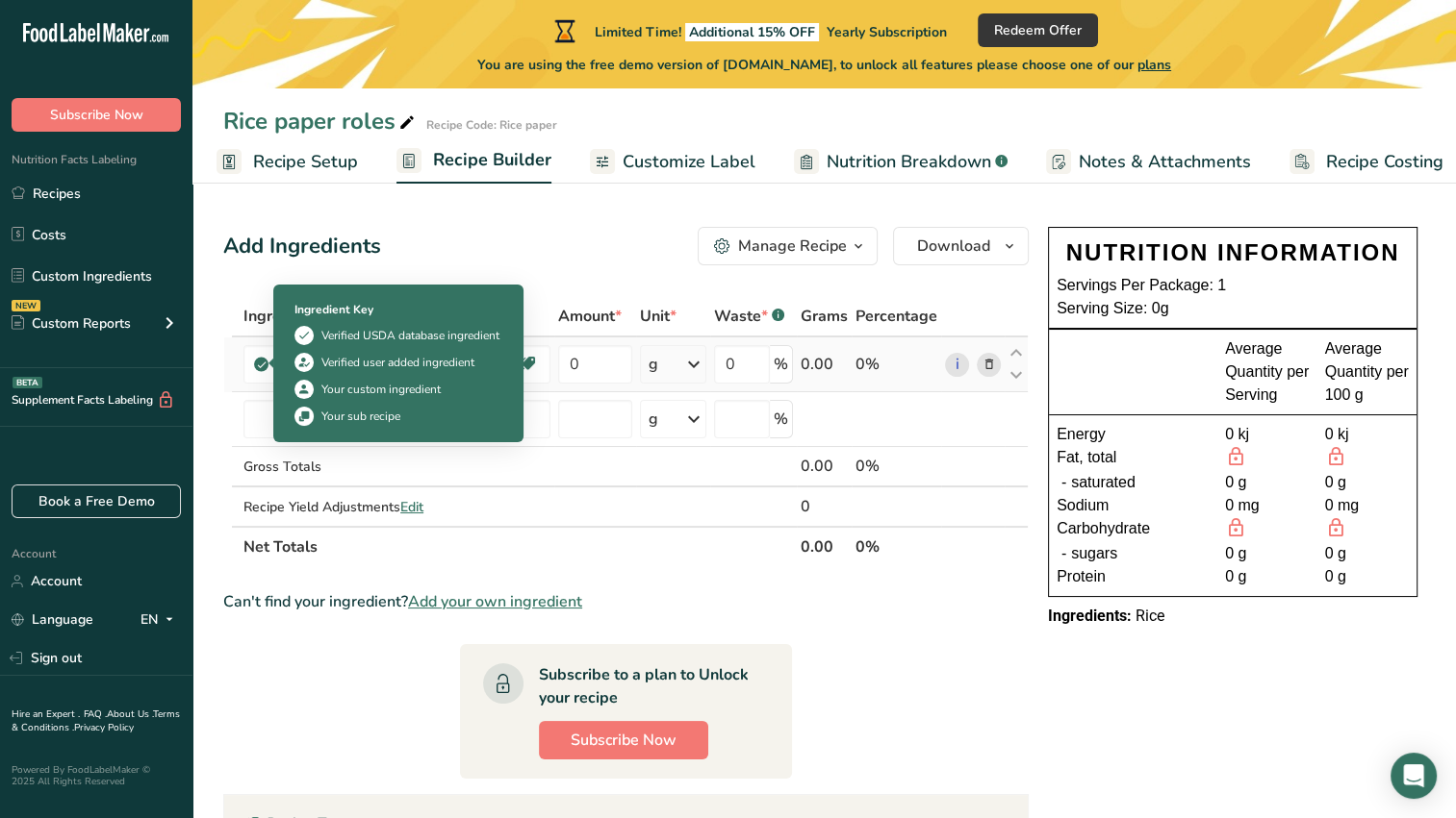
click at [261, 358] on icon at bounding box center [262, 365] width 12 height 18
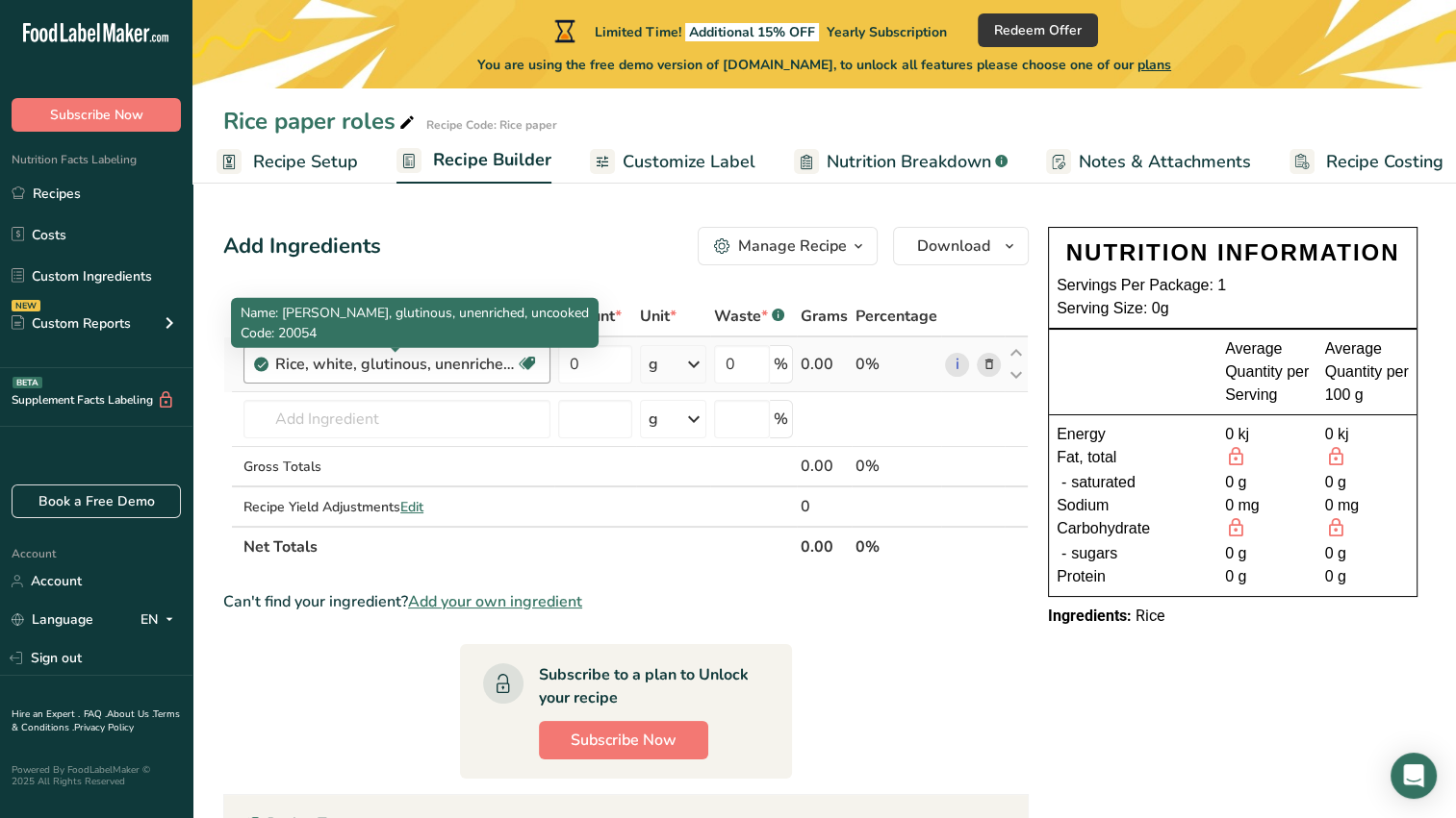
click at [462, 364] on div "Rice, white, glutinous, unenriched, uncooked" at bounding box center [394, 364] width 240 height 23
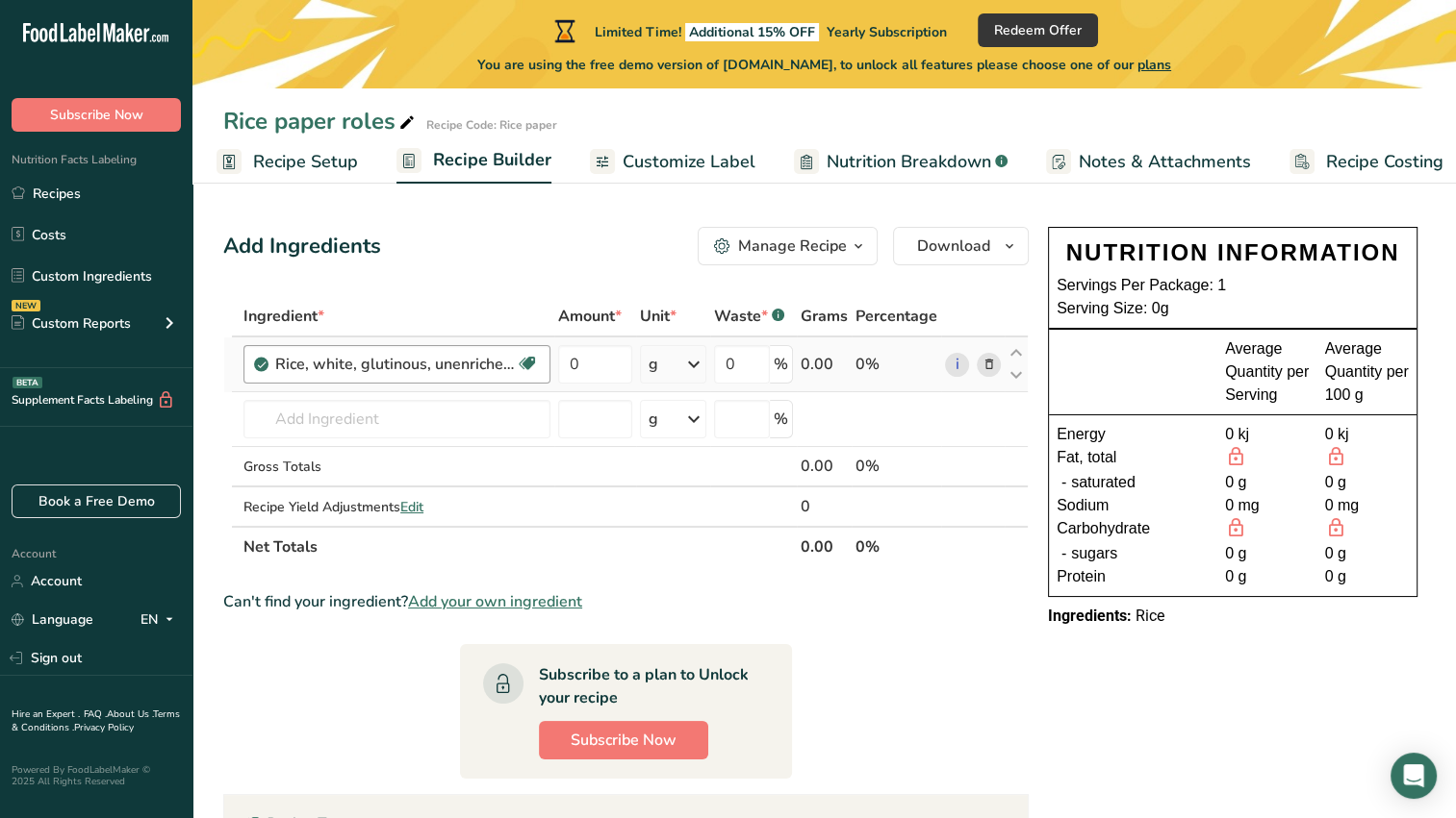
click at [462, 364] on div "Rice, white, glutinous, unenriched, uncooked" at bounding box center [394, 364] width 240 height 23
click at [992, 366] on icon at bounding box center [988, 365] width 14 height 20
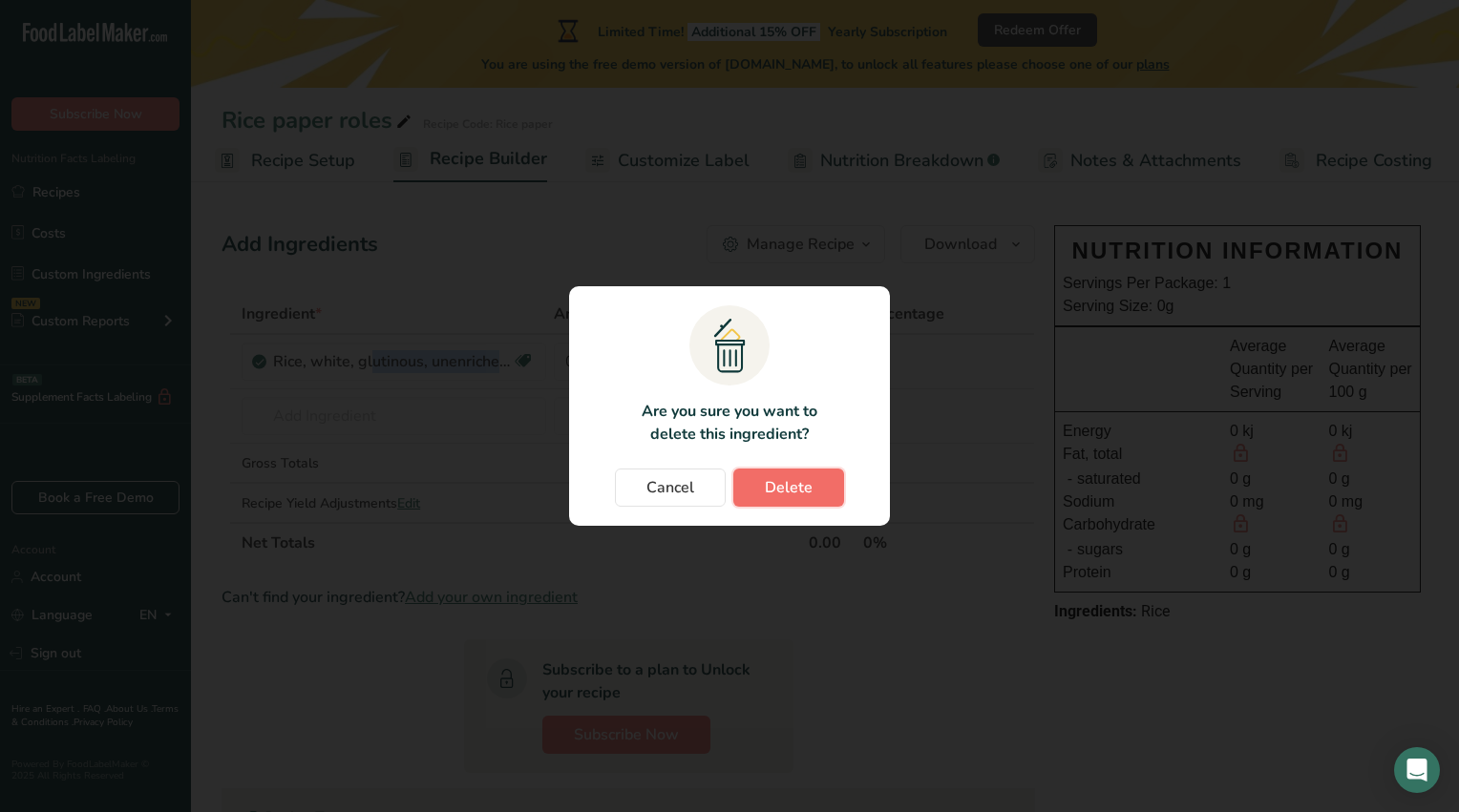
click at [768, 495] on span "Delete" at bounding box center [789, 487] width 48 height 23
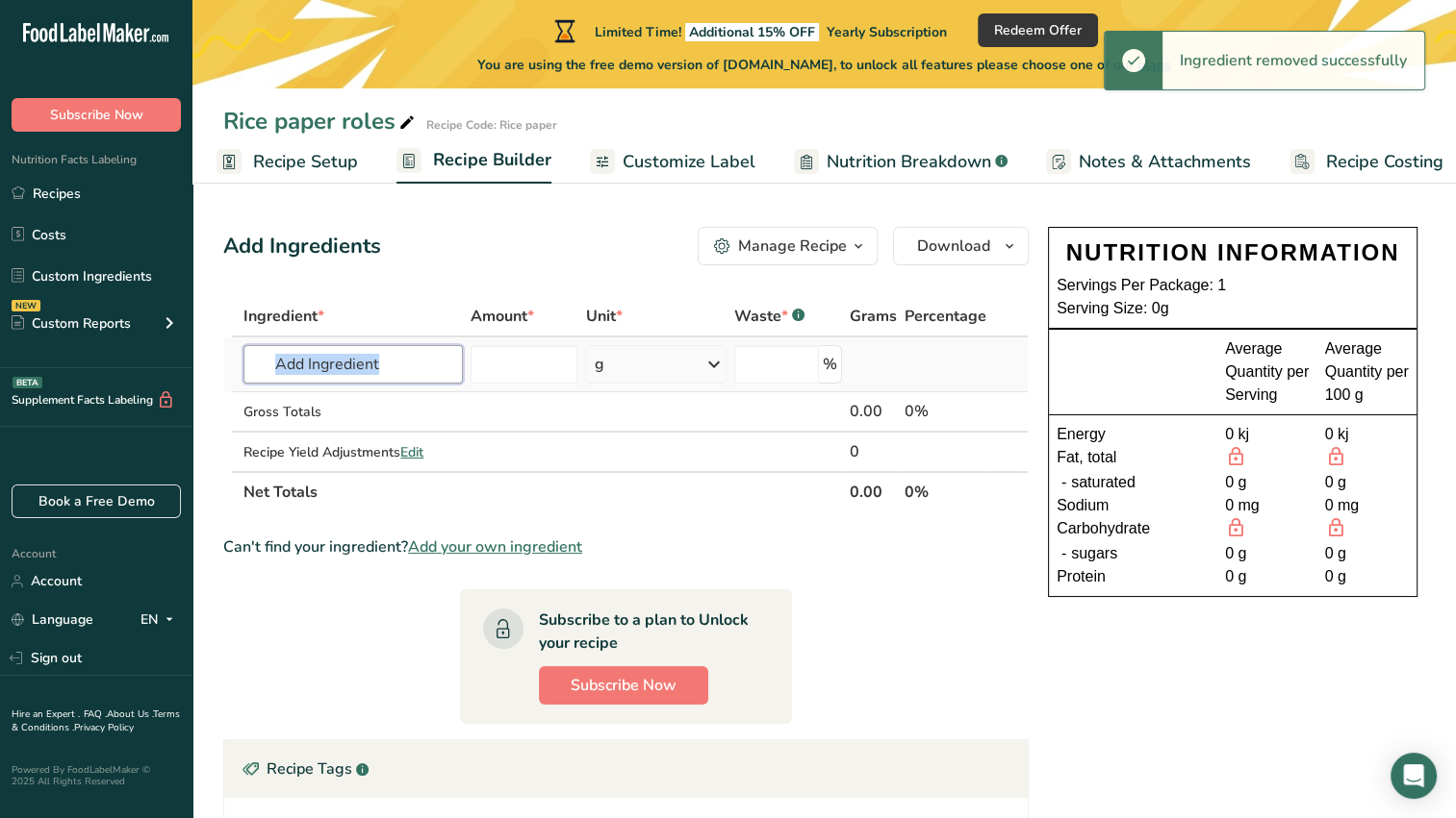
click at [398, 366] on input "text" at bounding box center [353, 364] width 219 height 39
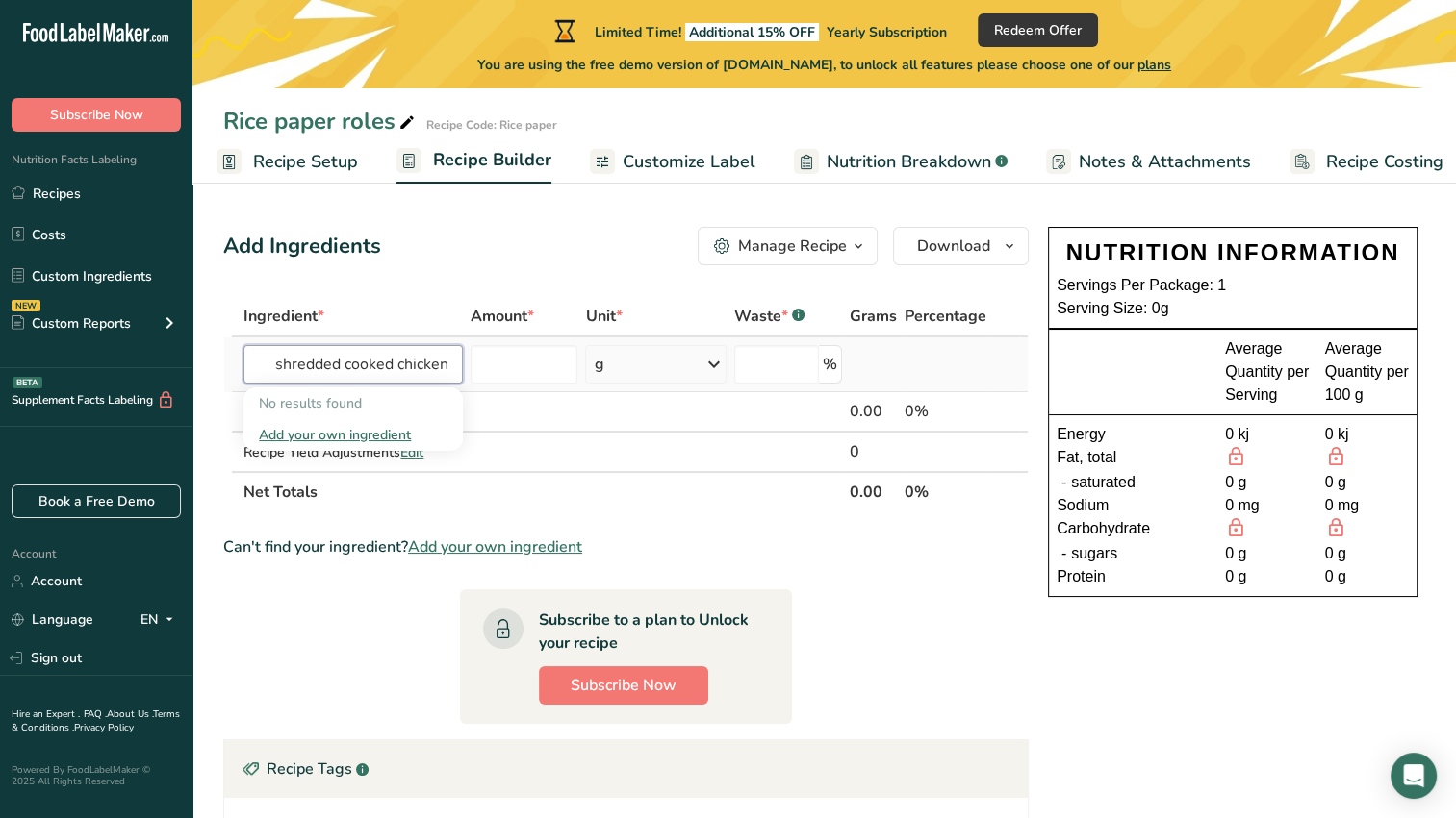
type input "shredded cooked chicken"
click at [323, 440] on div "Add your own ingredient" at bounding box center [353, 435] width 189 height 20
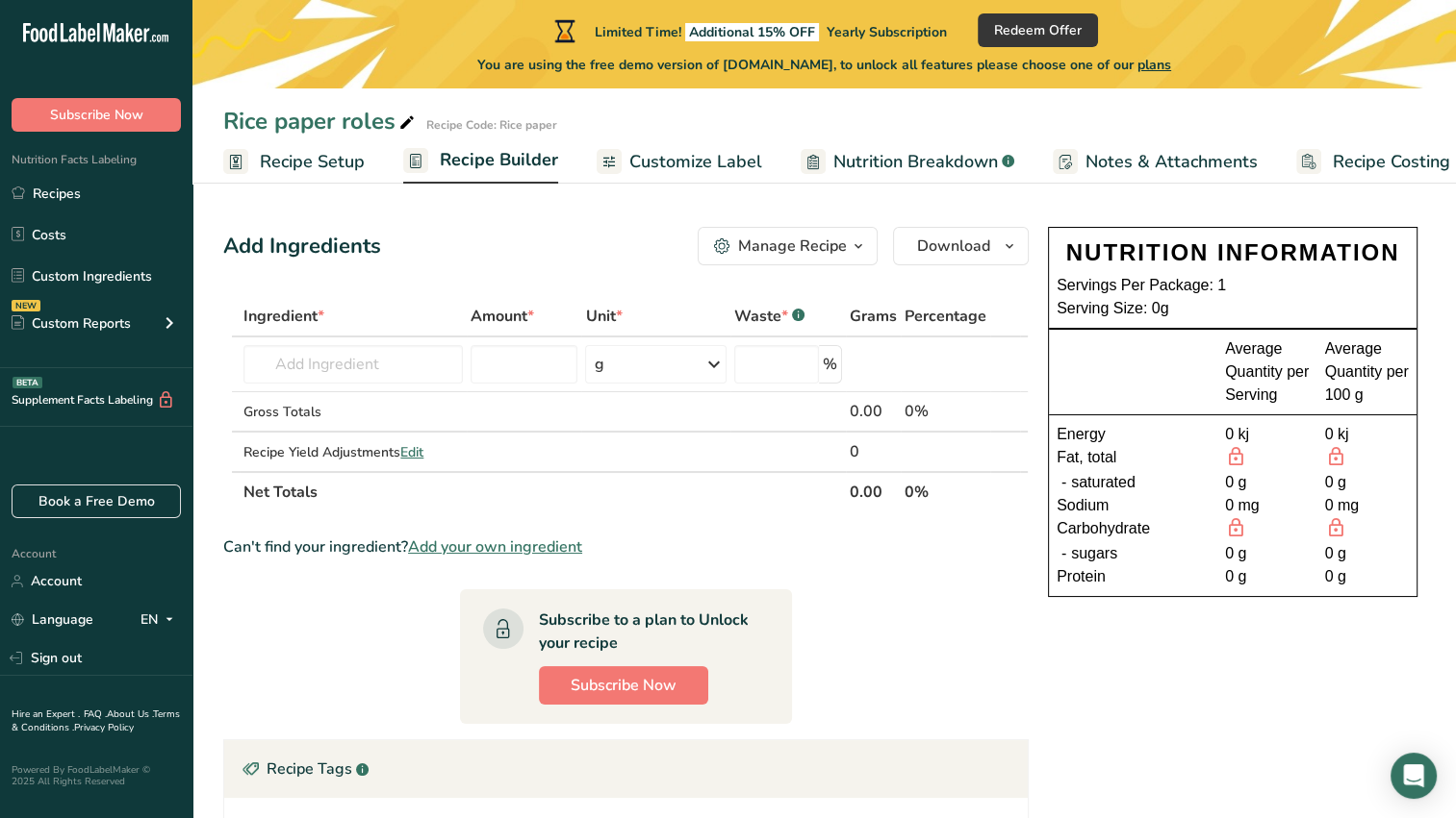
click at [449, 156] on span "Recipe Builder" at bounding box center [499, 160] width 119 height 26
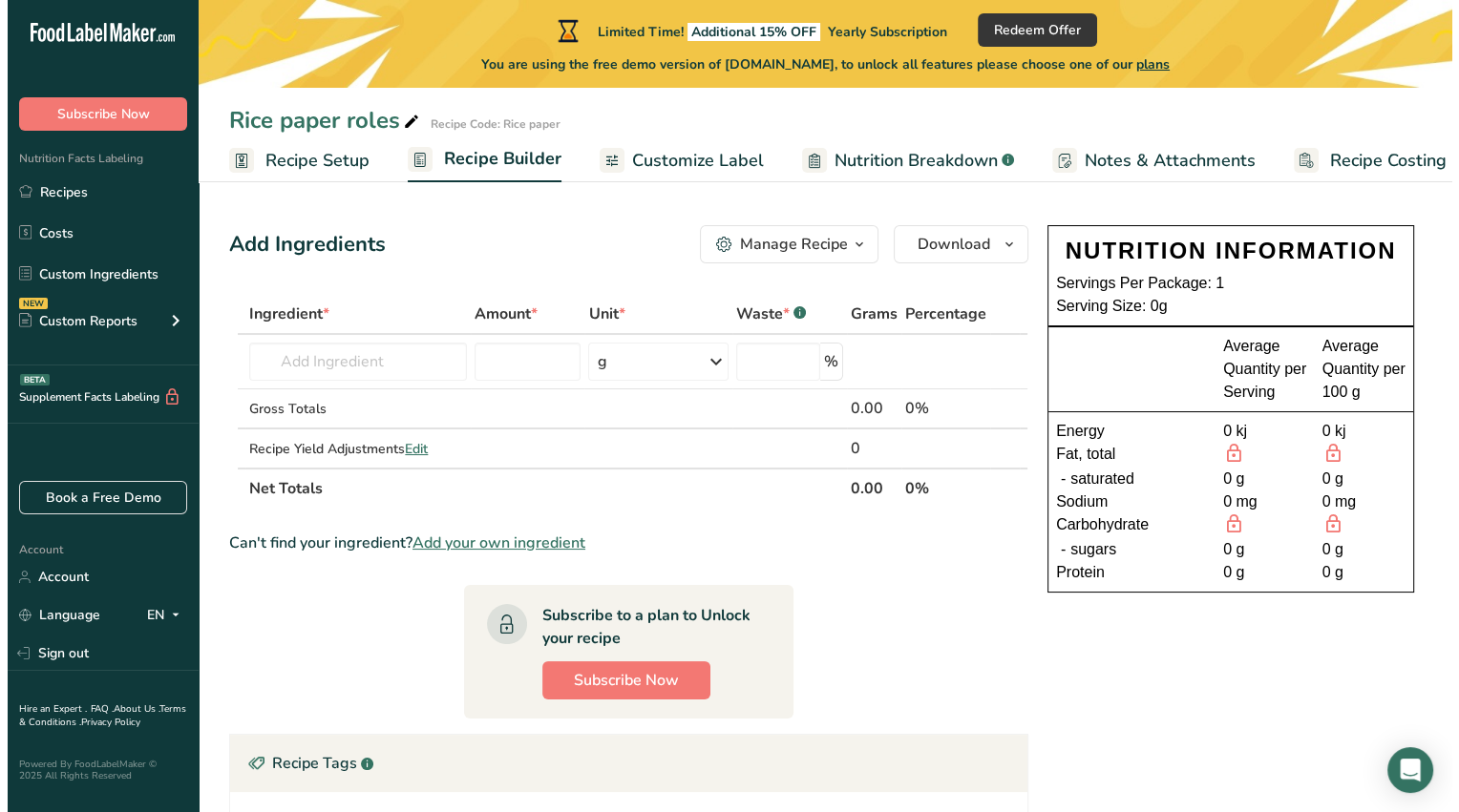
scroll to position [0, 24]
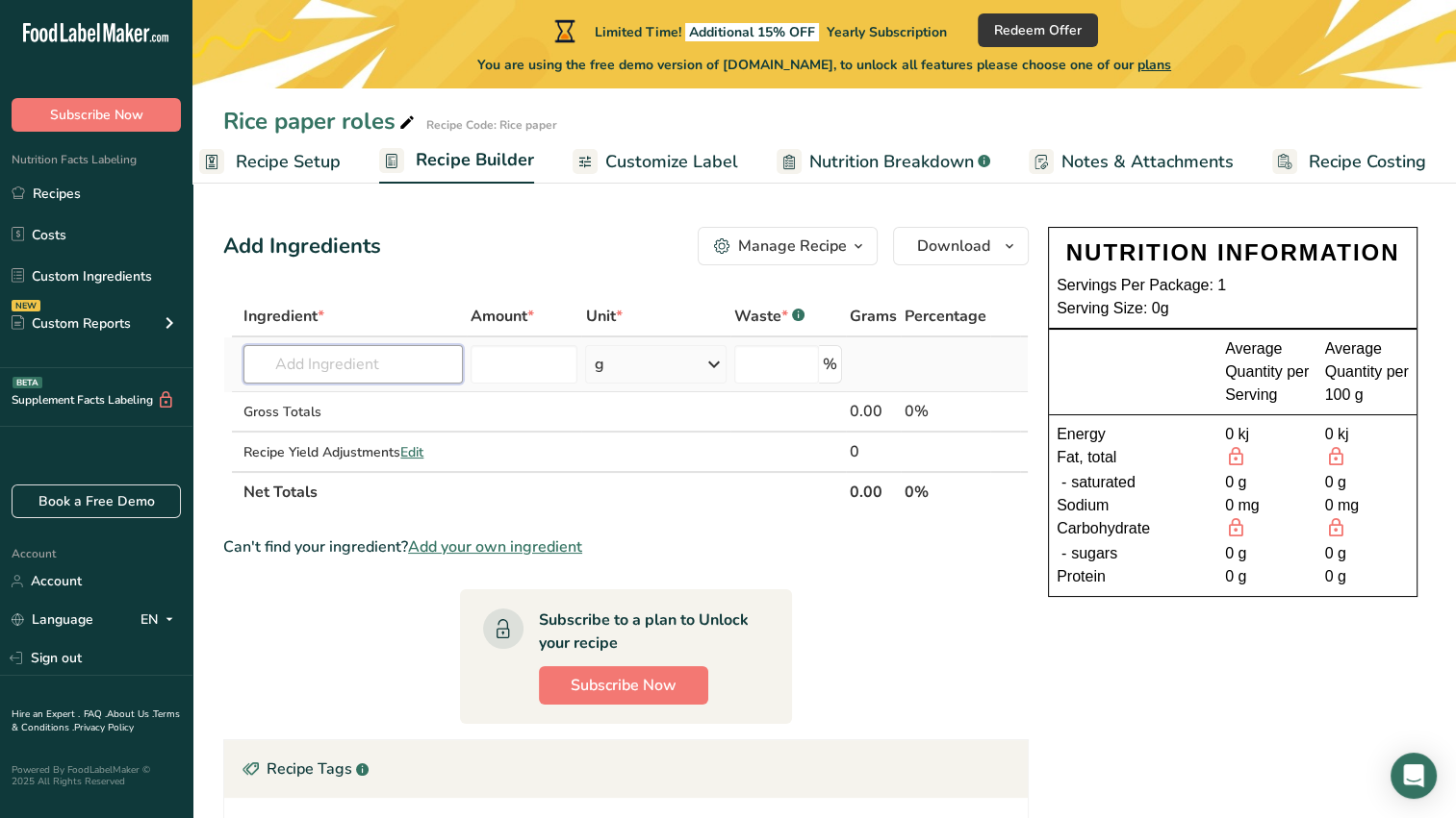
click at [286, 354] on input "text" at bounding box center [353, 364] width 219 height 39
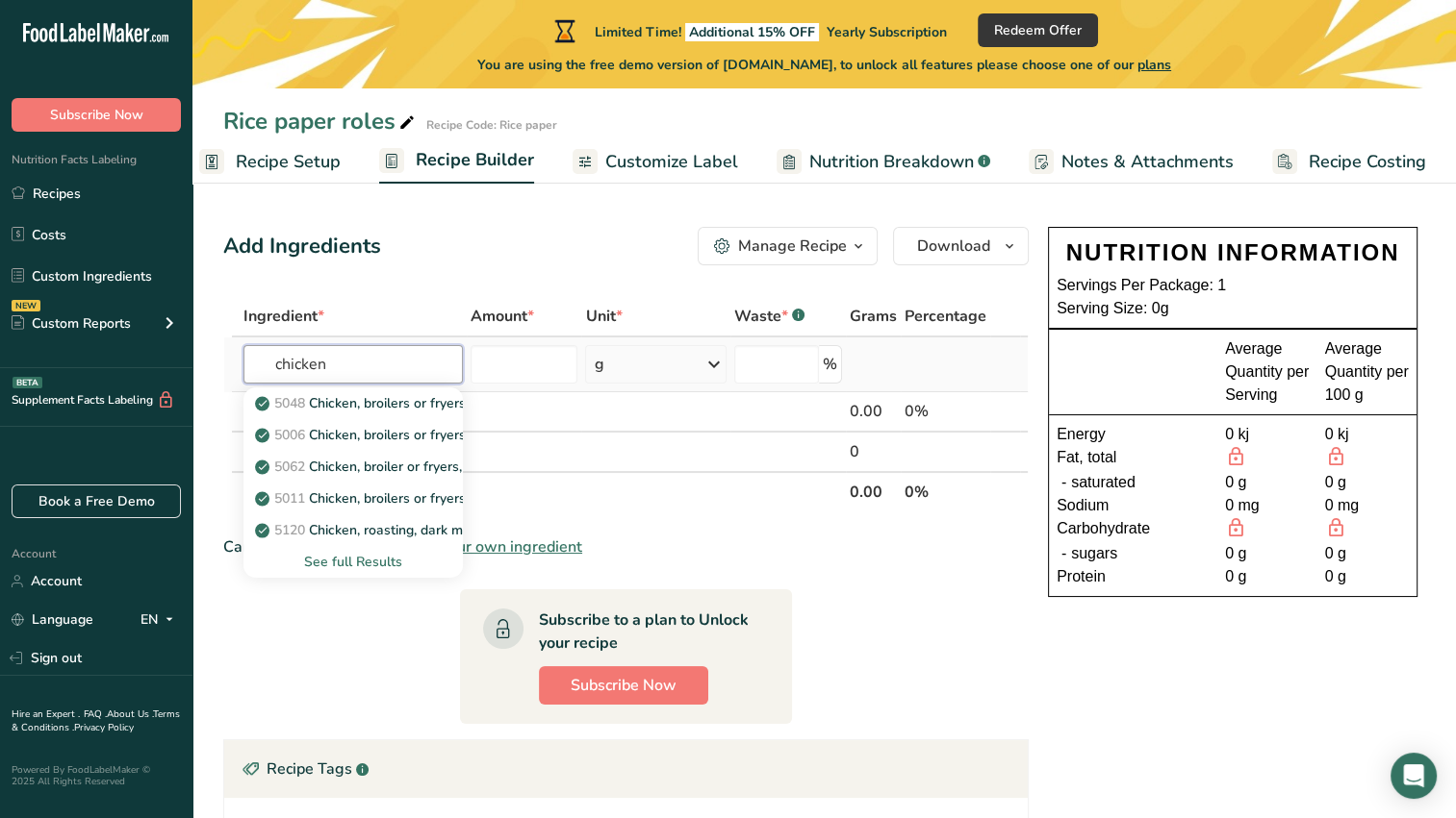
type input "chicken"
click at [385, 558] on div "See full Results" at bounding box center [353, 562] width 189 height 20
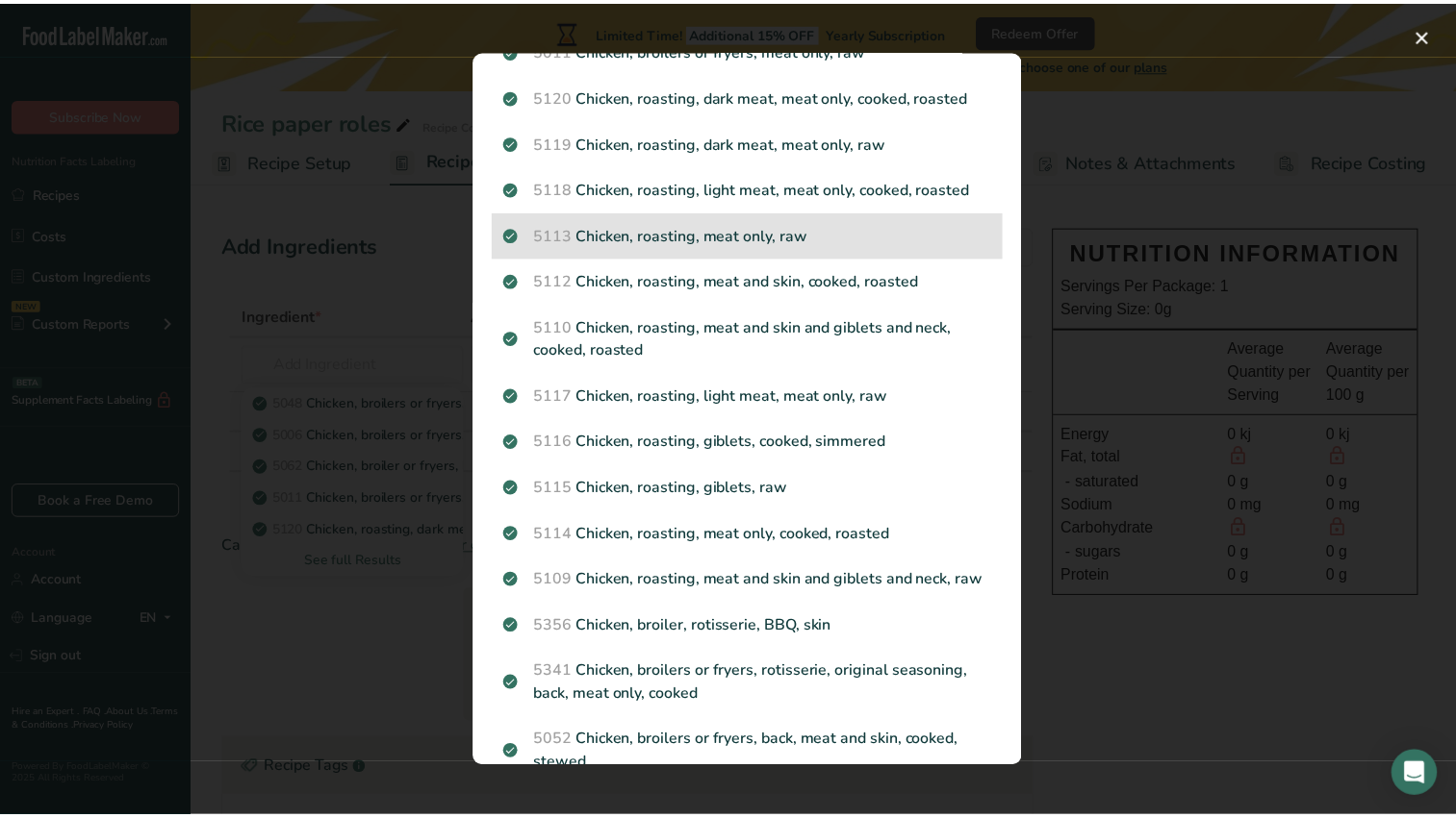
scroll to position [242, 0]
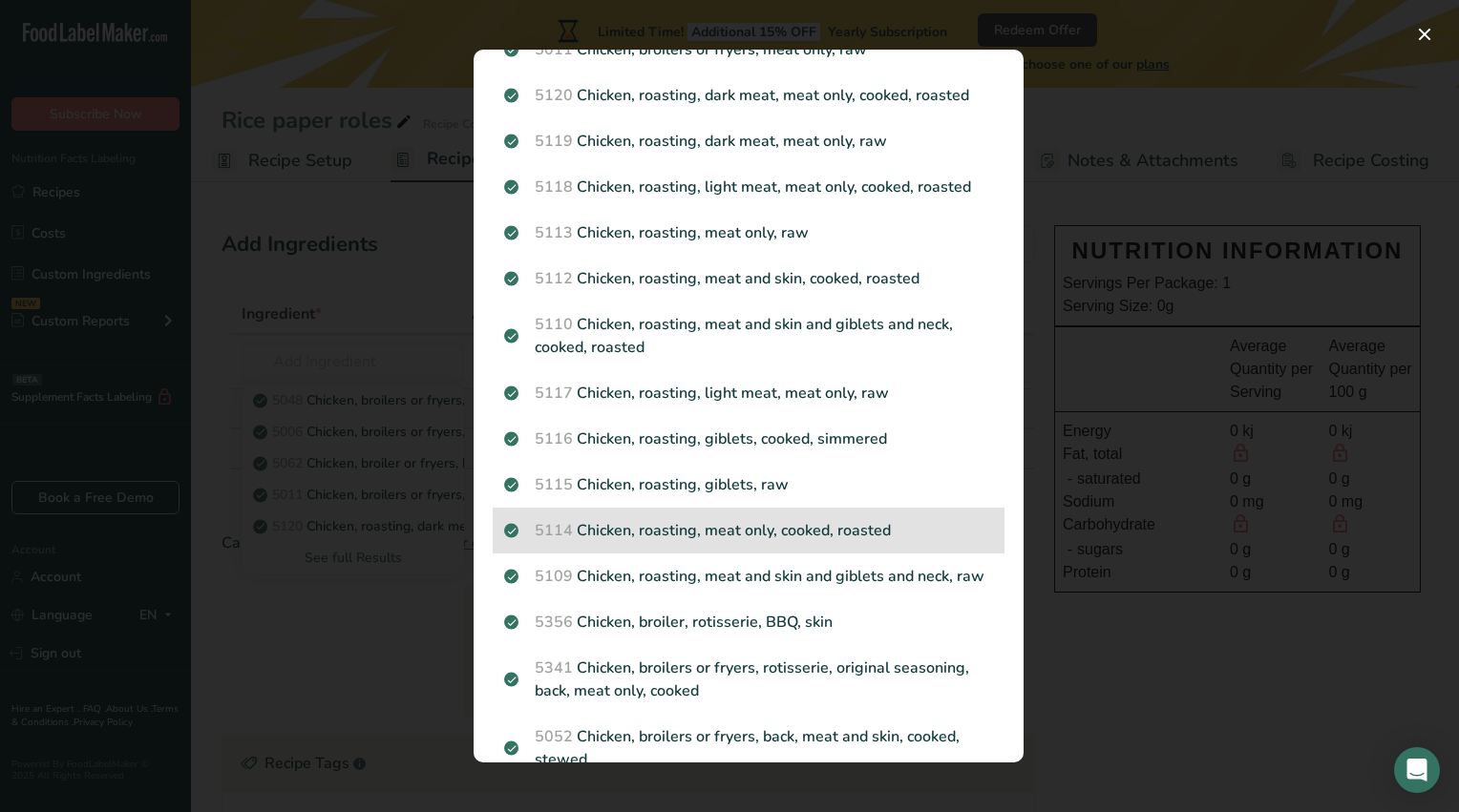
click at [762, 541] on p "5114 Chicken, roasting, meat only, cooked, roasted" at bounding box center [749, 530] width 489 height 23
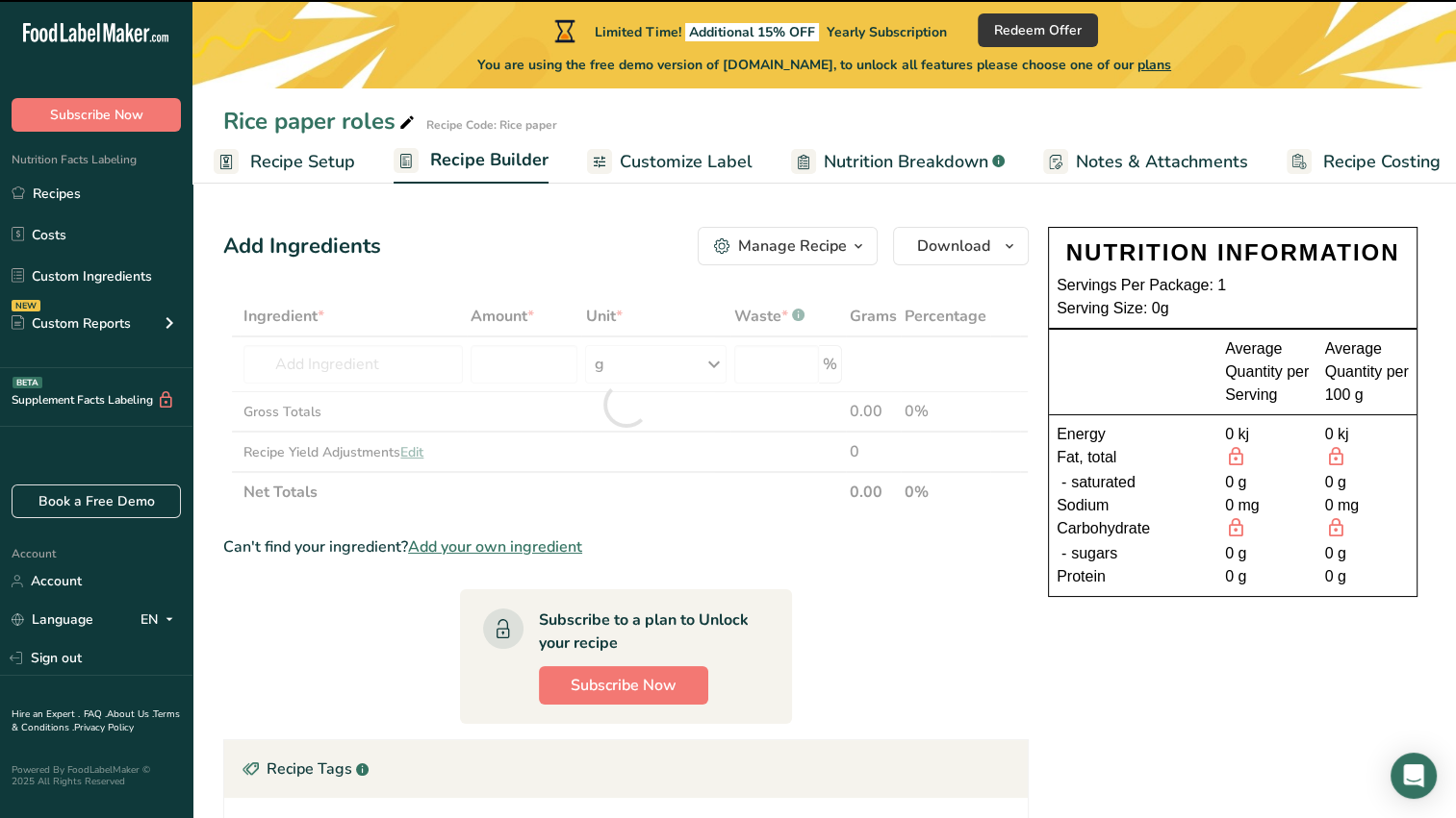
type input "0"
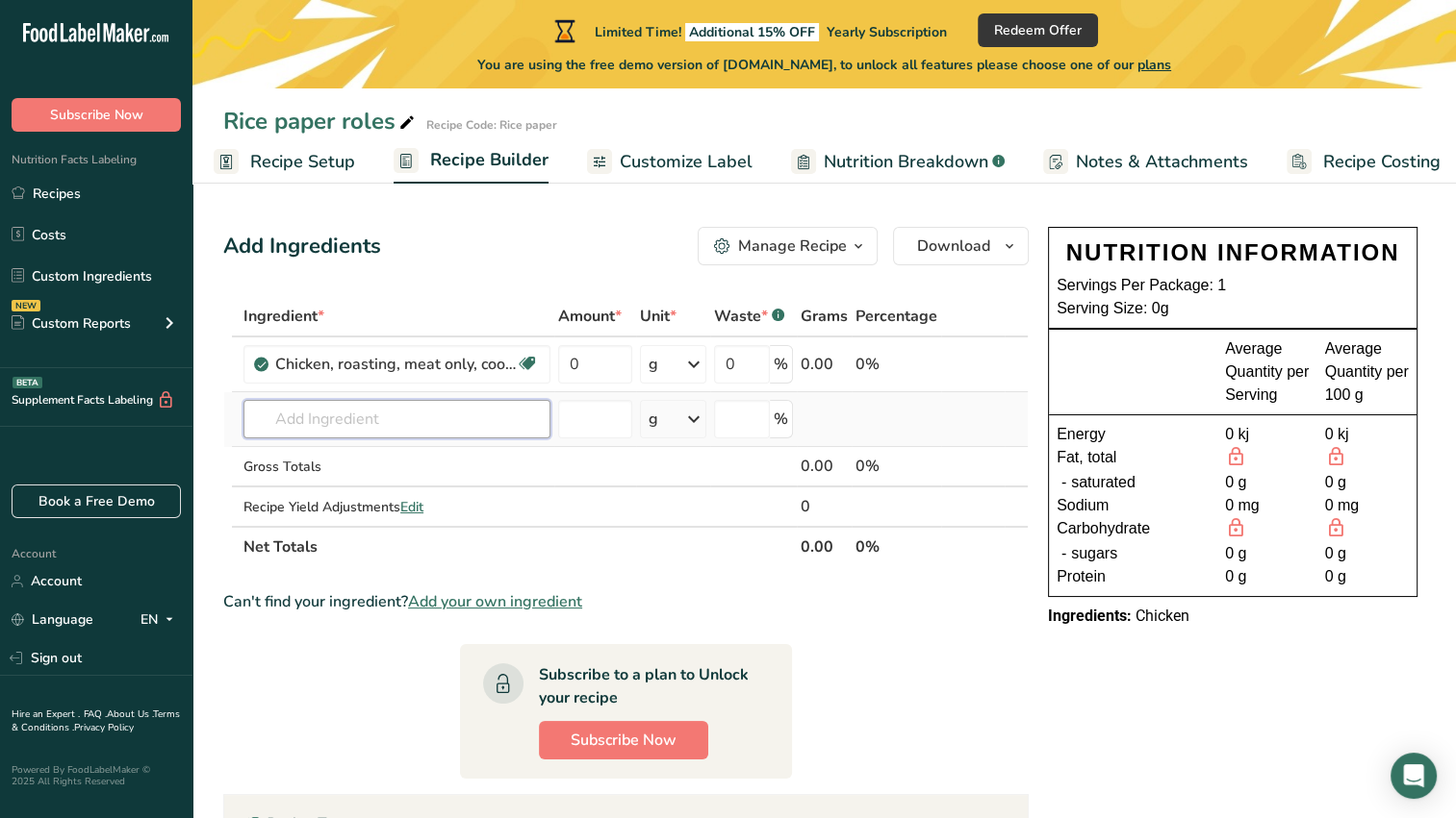
click at [400, 423] on input "text" at bounding box center [396, 419] width 306 height 39
type input "capsicum"
drag, startPoint x: 361, startPoint y: 423, endPoint x: 218, endPoint y: 442, distance: 144.3
click at [218, 442] on section "Add Ingredients Manage Recipe Delete Recipe Duplicate Recipe Scale Recipe Save …" at bounding box center [824, 685] width 1263 height 993
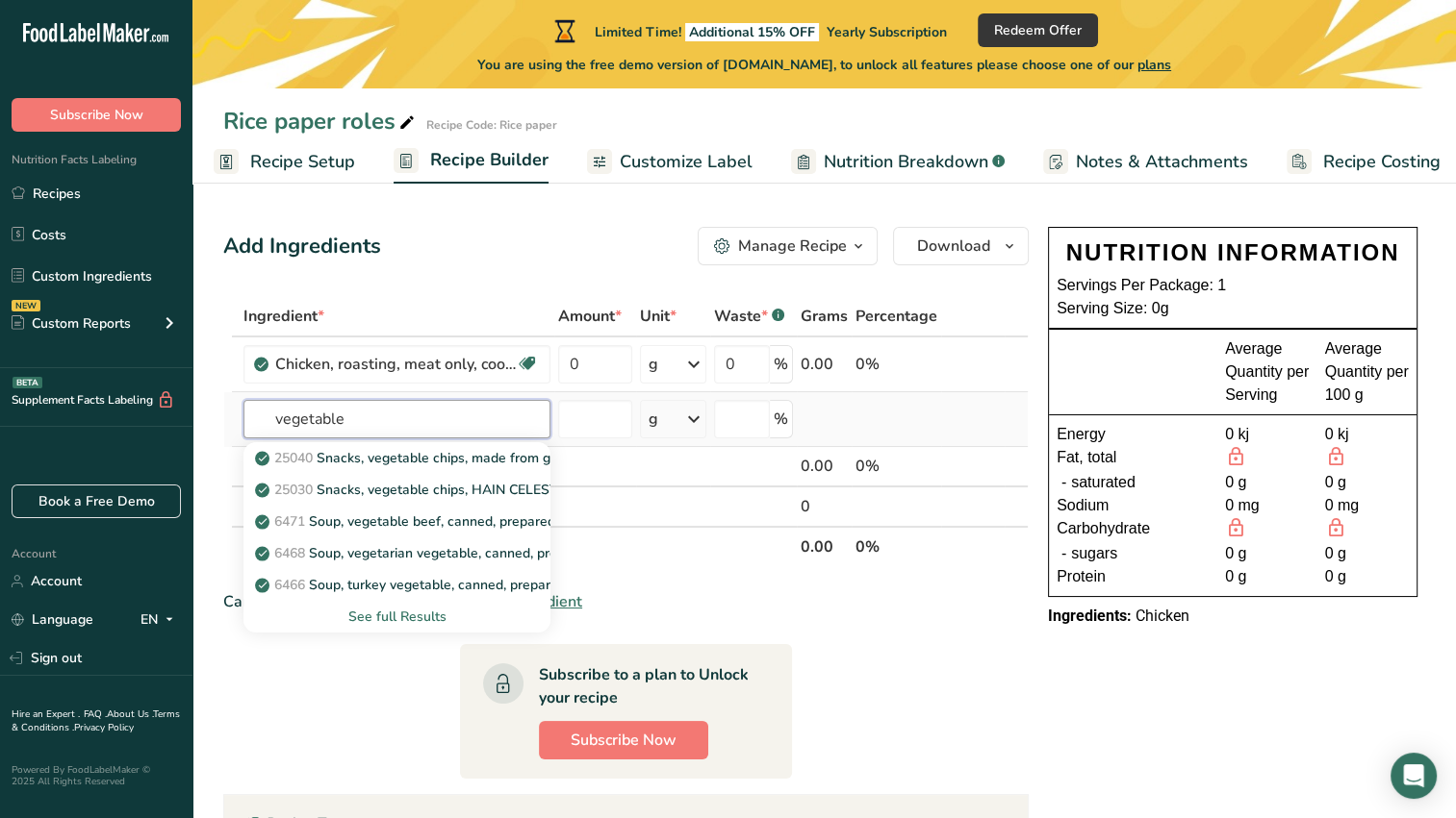
type input "vegetable"
click at [396, 615] on div "See full Results" at bounding box center [396, 616] width 276 height 20
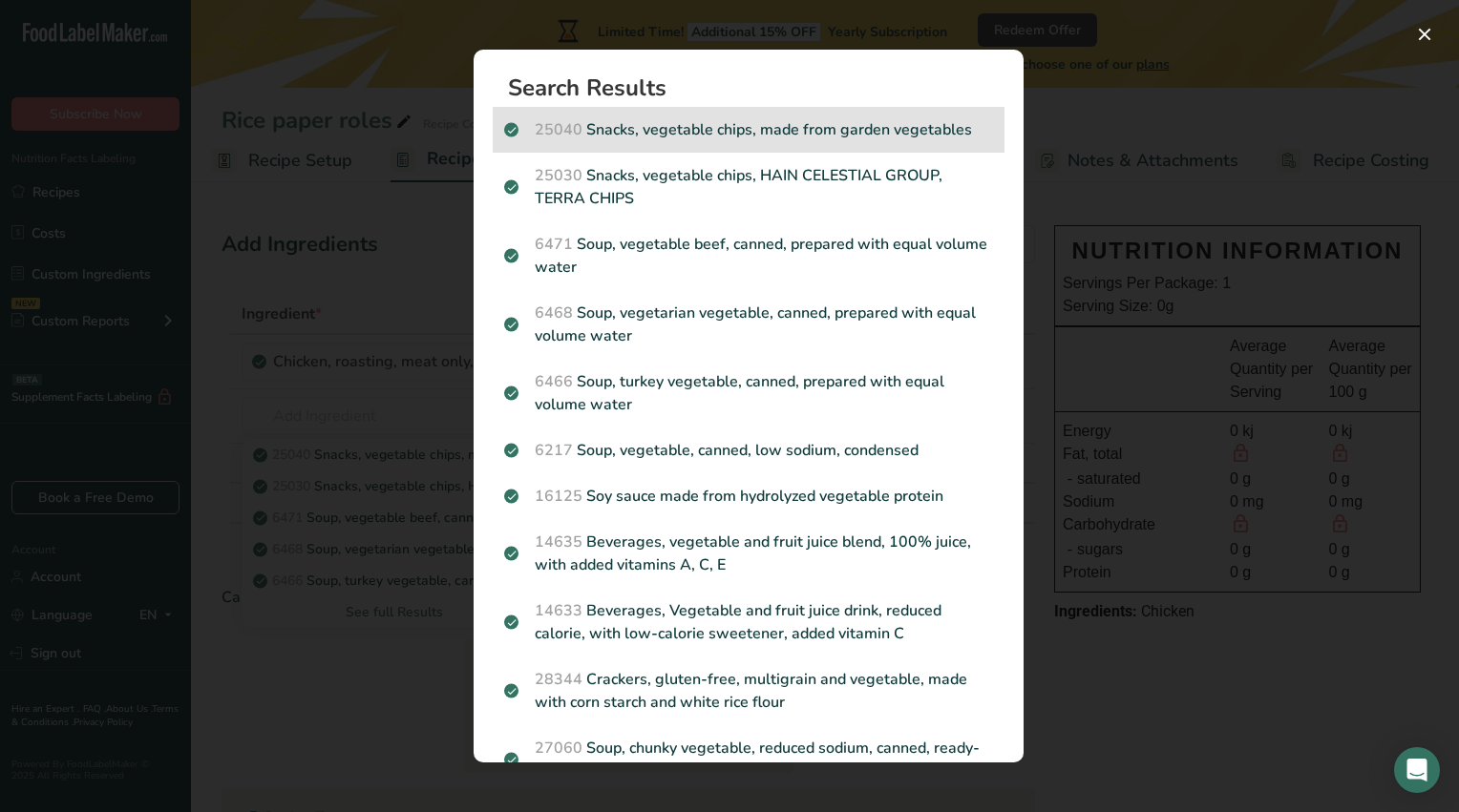
click at [768, 135] on p "25040 Snacks, vegetable chips, made from garden vegetables" at bounding box center [749, 129] width 489 height 23
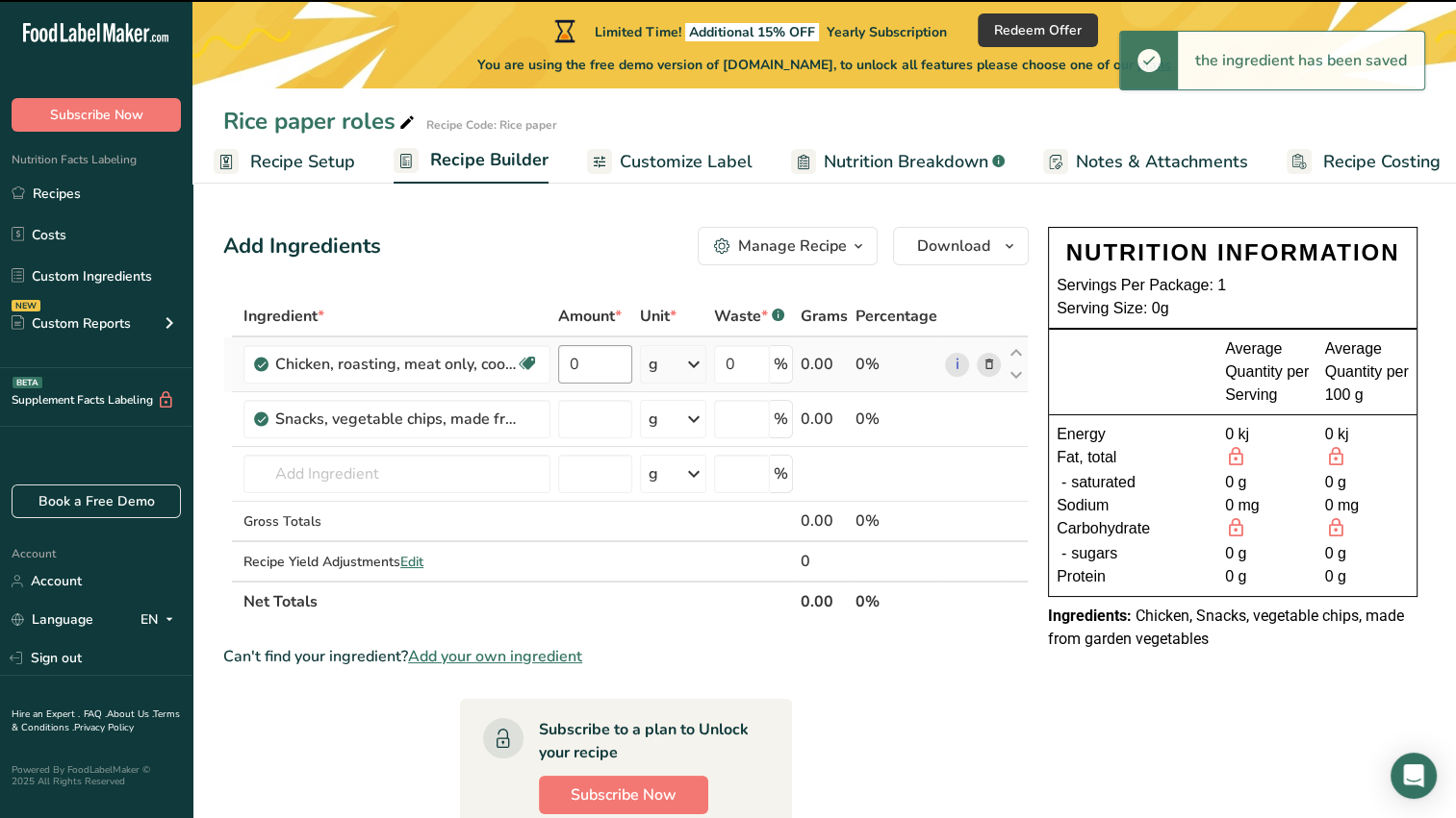
type input "0"
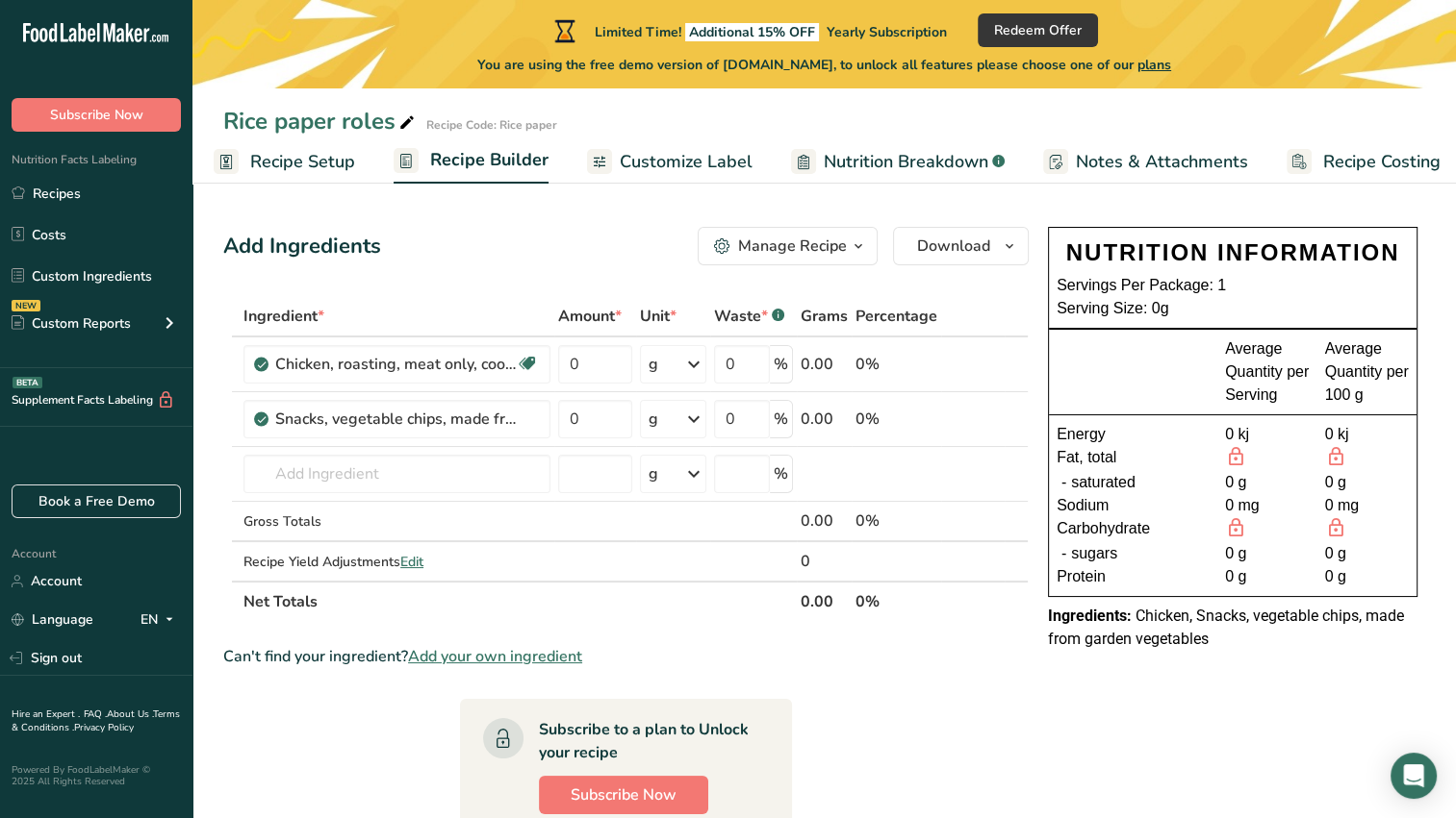
click at [320, 173] on span "Recipe Setup" at bounding box center [302, 162] width 105 height 26
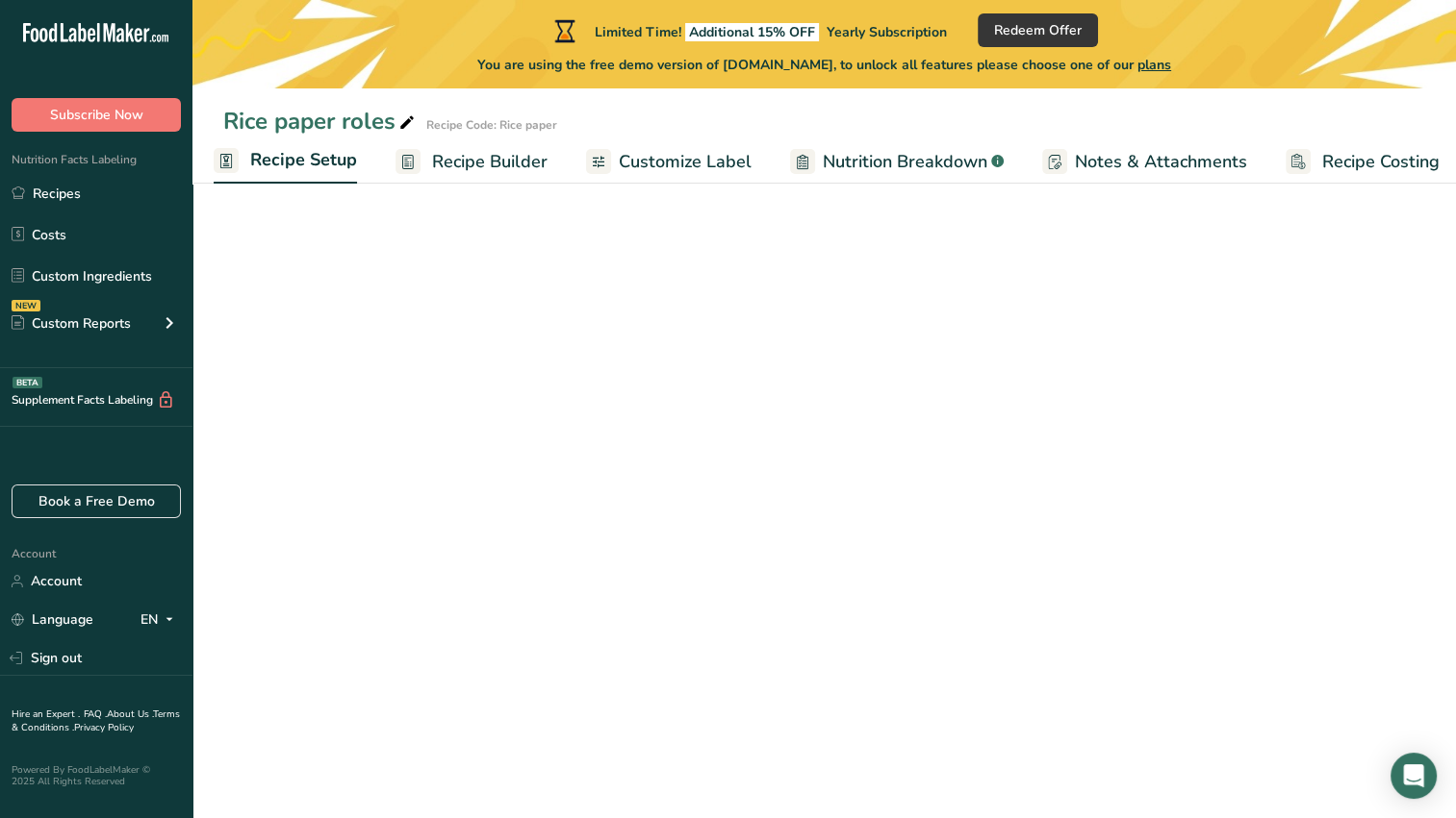
scroll to position [0, 7]
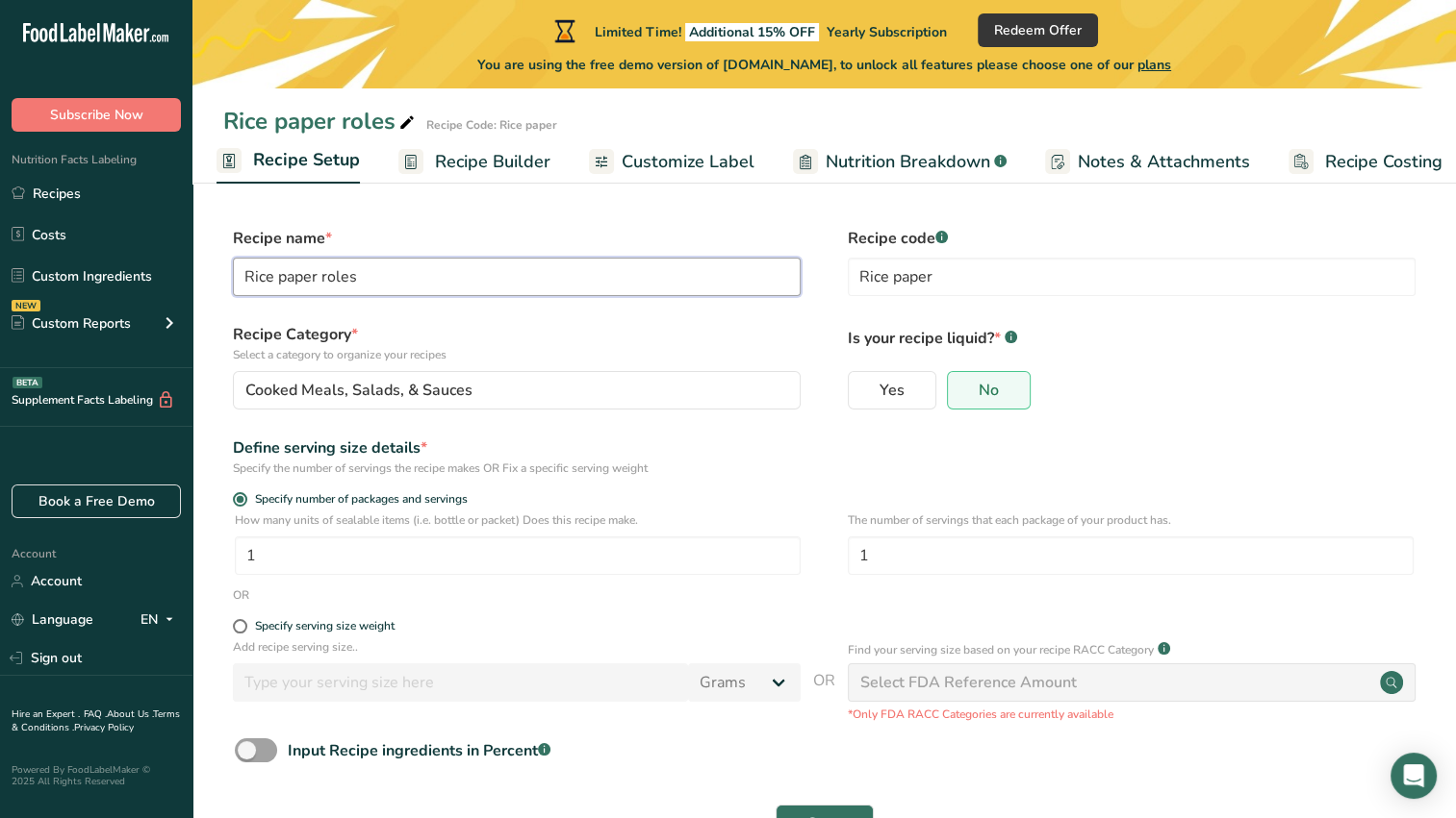
drag, startPoint x: 342, startPoint y: 290, endPoint x: 213, endPoint y: 318, distance: 132.0
click at [213, 318] on section "Recipe name * Rice paper roles Recipe code .a-a{fill:#347362;}.b-a{fill:#fff;} …" at bounding box center [824, 537] width 1263 height 697
click at [379, 281] on input "Rice paper roles" at bounding box center [517, 277] width 567 height 39
drag, startPoint x: 379, startPoint y: 281, endPoint x: 165, endPoint y: 295, distance: 214.5
click at [165, 295] on div ".a-20{fill:#fff;} Subscribe Now Nutrition Facts Labeling Recipes Costs Custom I…" at bounding box center [728, 443] width 1456 height 885
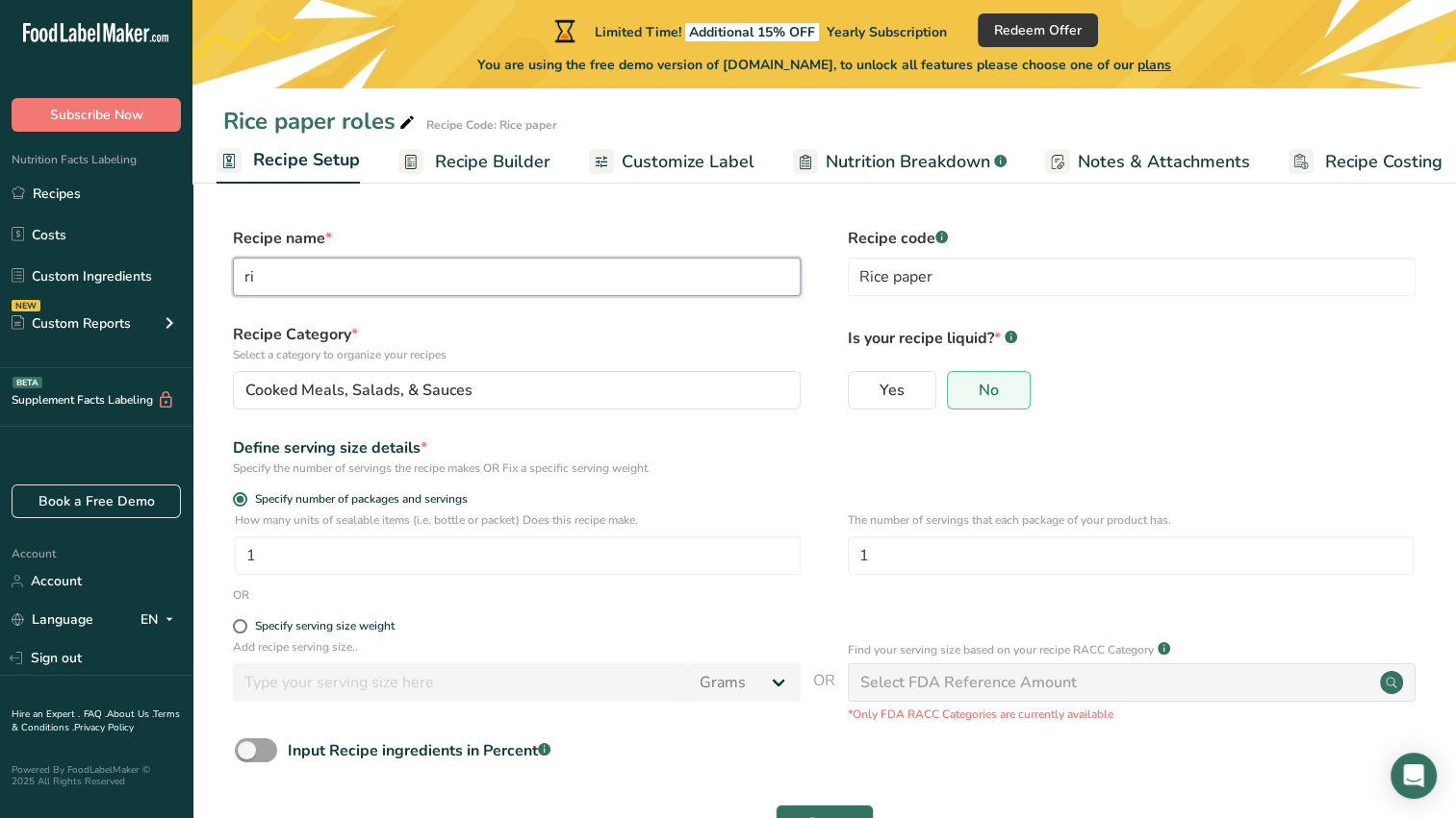
type input "r"
type input "Rice smoothie"
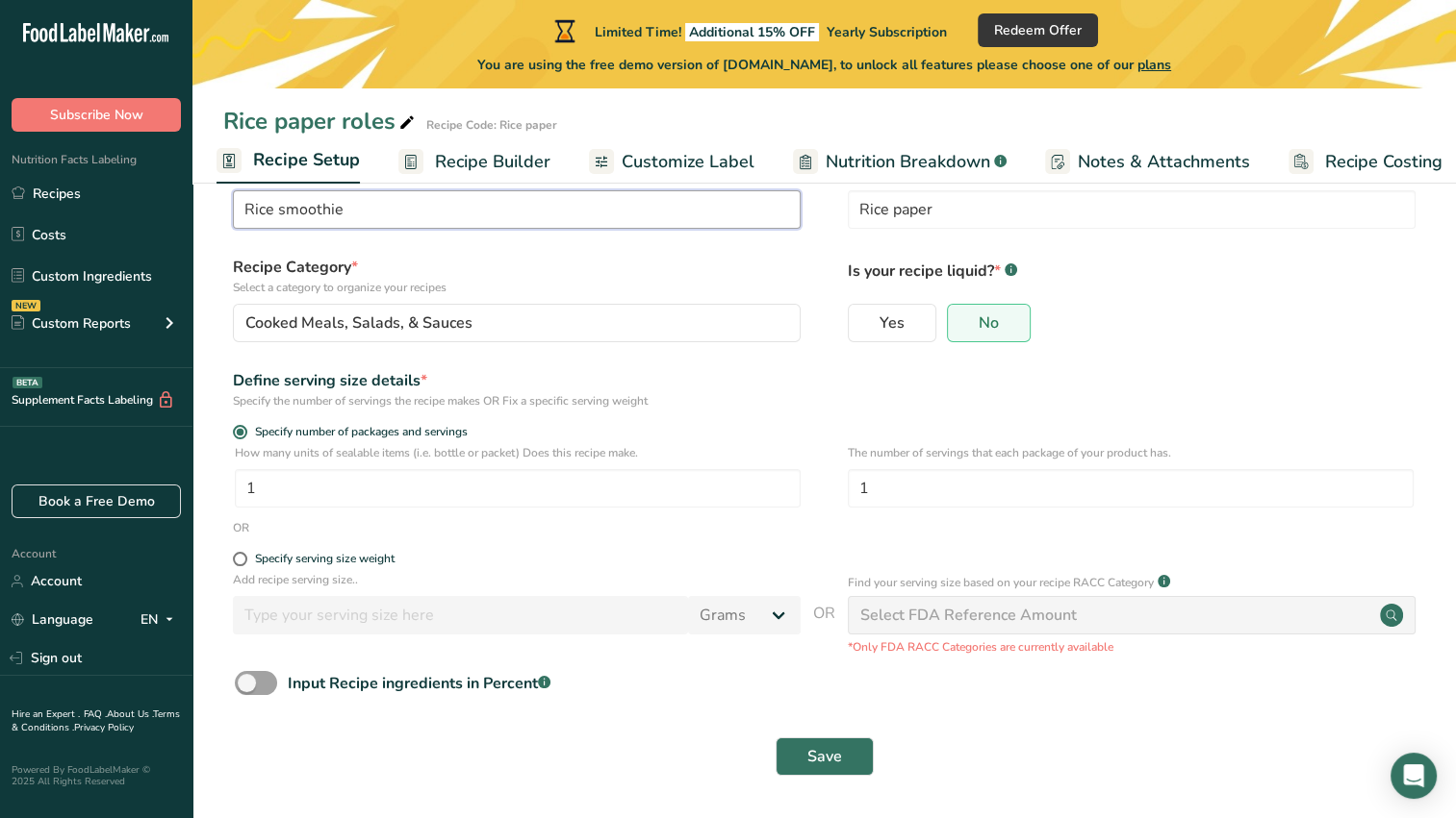
scroll to position [67, 0]
click at [845, 760] on button "Save" at bounding box center [823, 757] width 98 height 39
